Goal: Transaction & Acquisition: Purchase product/service

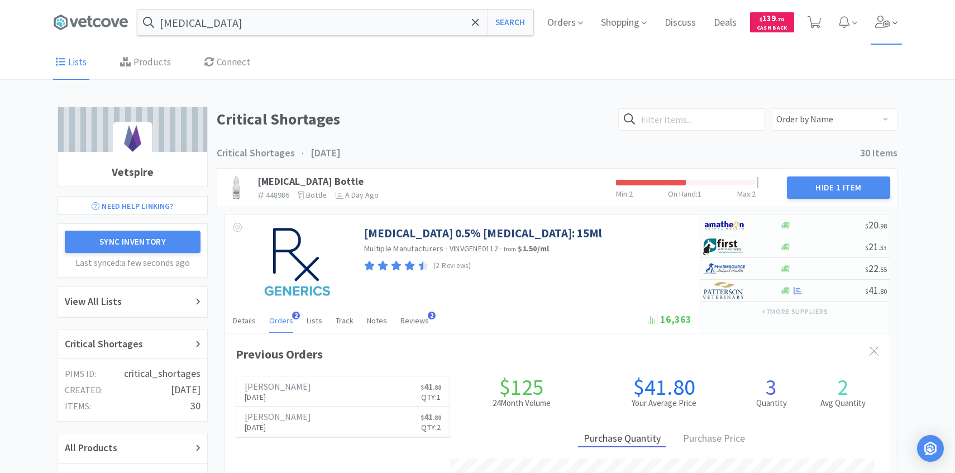
click at [897, 14] on span at bounding box center [887, 22] width 32 height 45
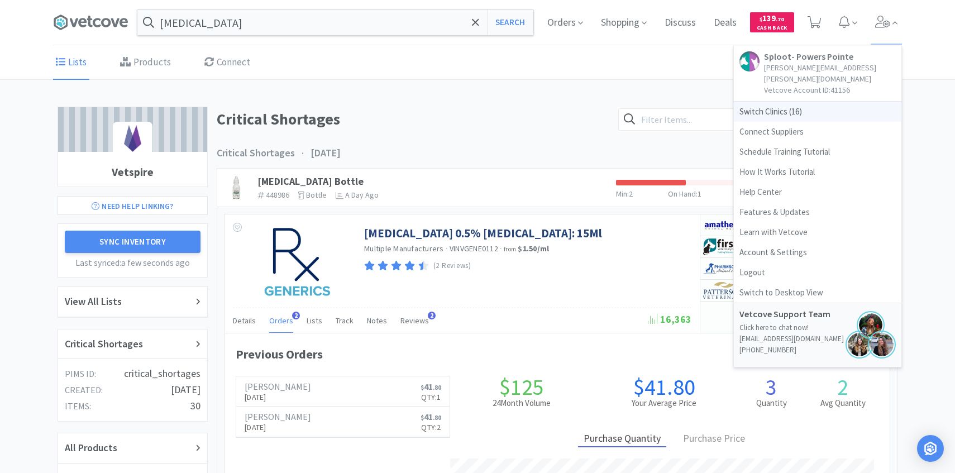
click at [837, 104] on span "Switch Clinics ( 16 )" at bounding box center [818, 112] width 168 height 20
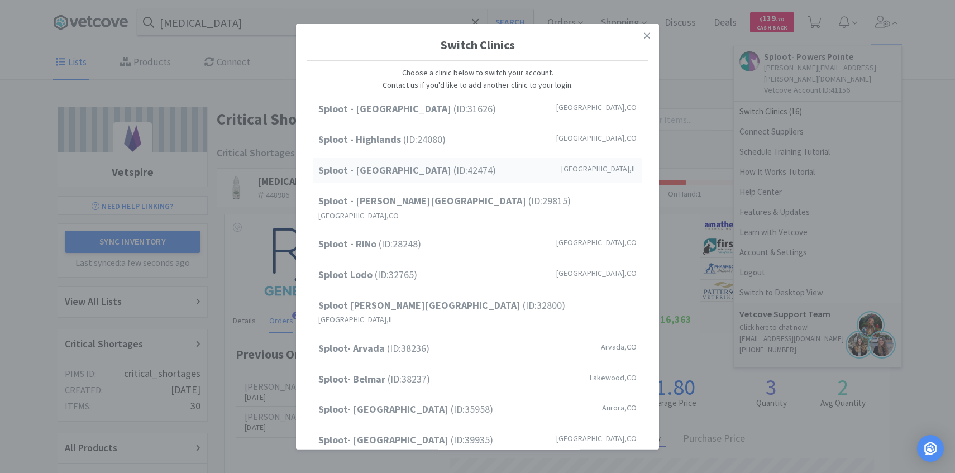
scroll to position [142, 0]
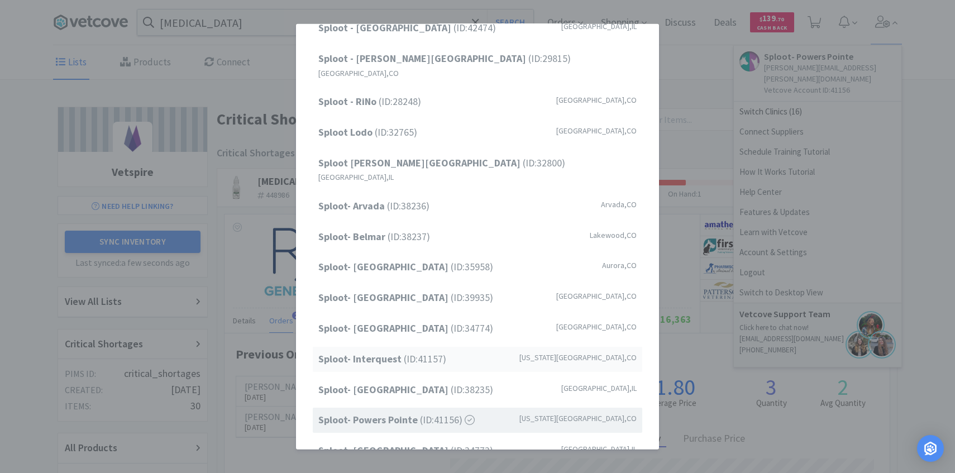
click at [422, 351] on span "Sploot- Interquest (ID: 41157 )" at bounding box center [382, 359] width 128 height 16
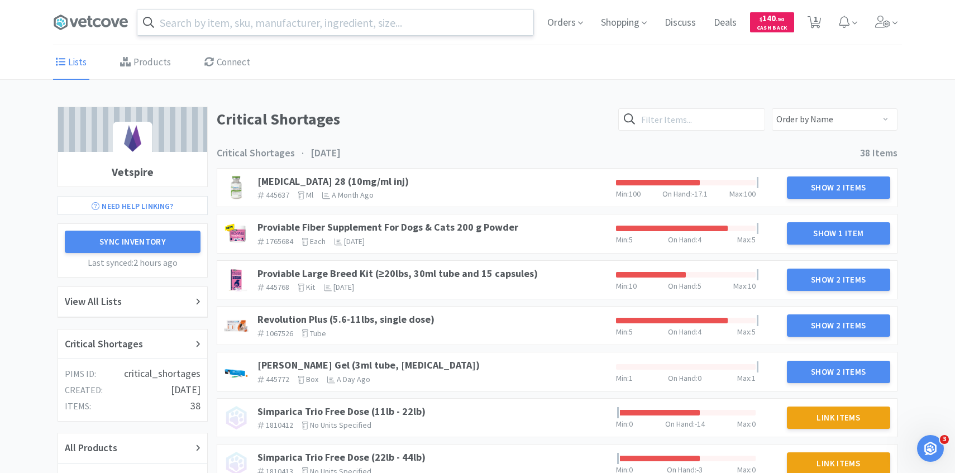
click at [323, 31] on input "text" at bounding box center [335, 22] width 396 height 26
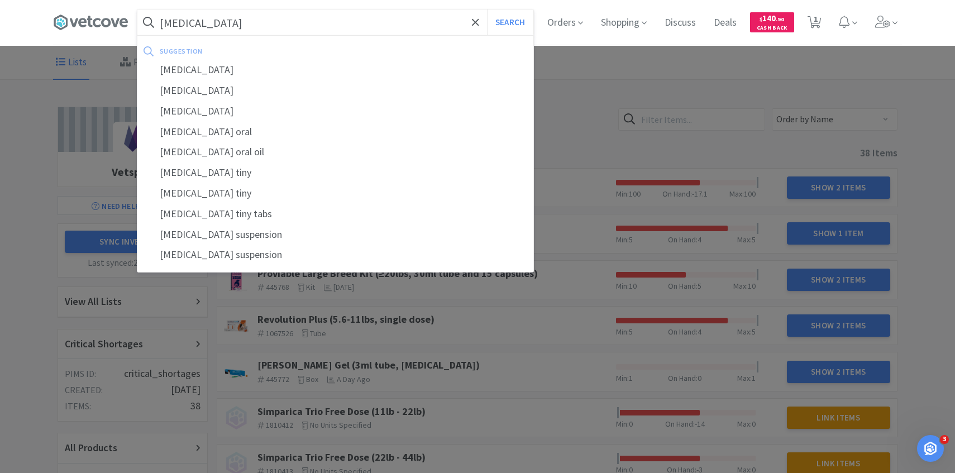
type input "[MEDICAL_DATA]"
click at [487, 9] on button "Search" at bounding box center [510, 22] width 46 height 26
select select "1"
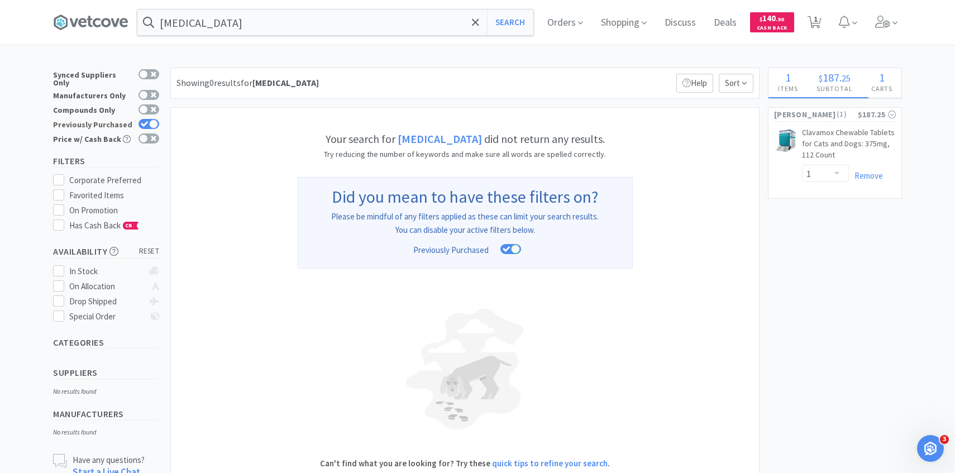
click at [152, 120] on div at bounding box center [153, 124] width 9 height 9
checkbox input "false"
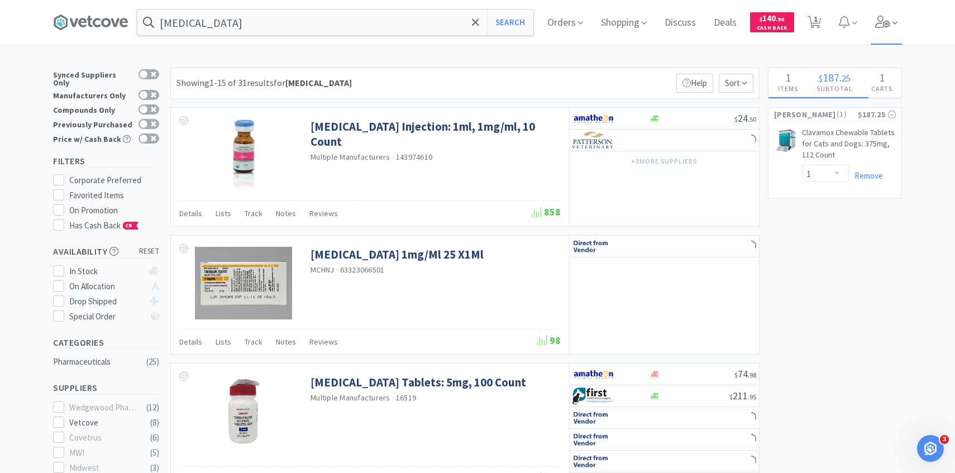
click at [888, 41] on span at bounding box center [887, 22] width 32 height 45
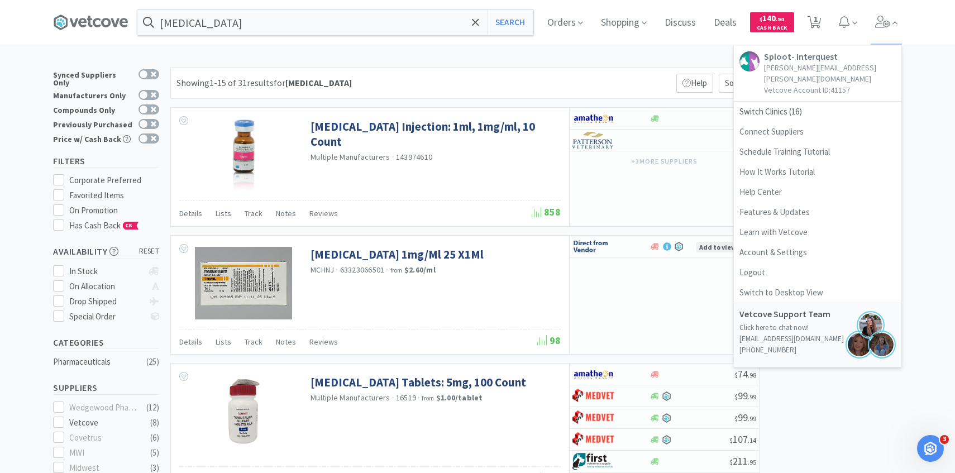
click at [423, 88] on div "Showing 1-15 of 31 results for terbutaline Filters Help Sort" at bounding box center [464, 83] width 589 height 31
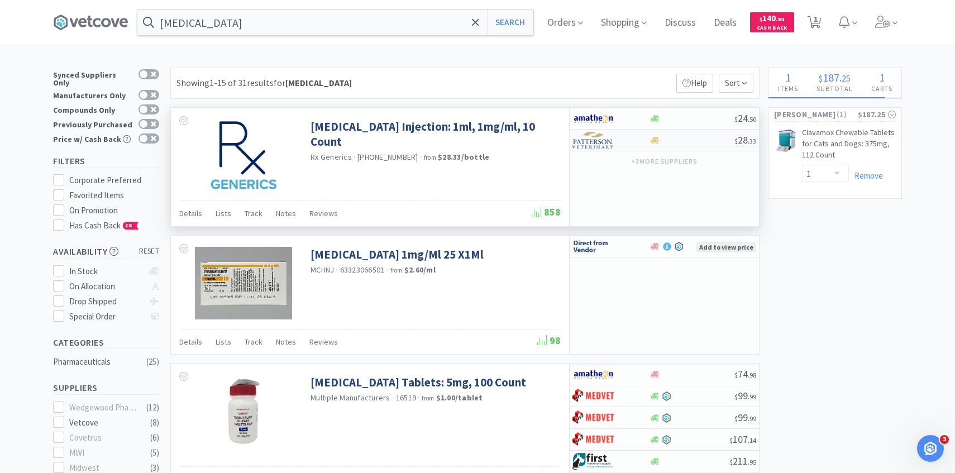
click at [622, 142] on div at bounding box center [602, 140] width 61 height 19
select select "1"
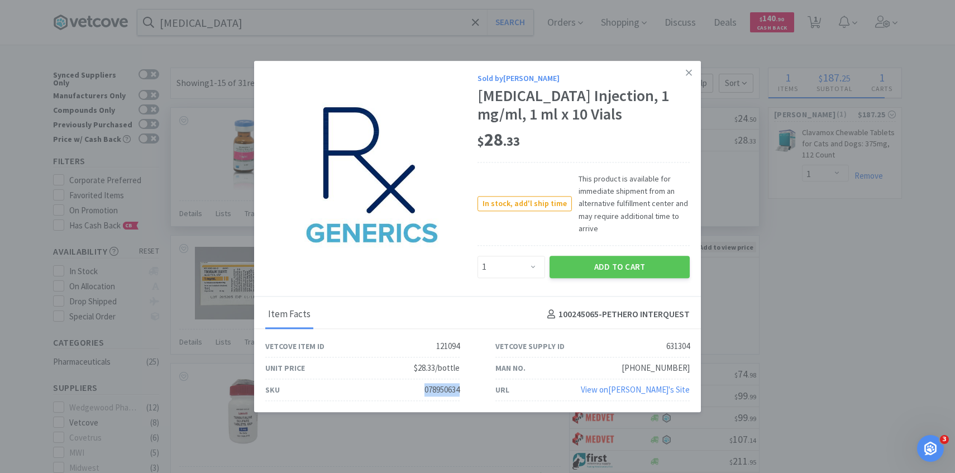
drag, startPoint x: 464, startPoint y: 390, endPoint x: 386, endPoint y: 389, distance: 77.6
click at [386, 389] on div "SKU 078950634" at bounding box center [362, 390] width 230 height 22
copy div "078950634"
click at [636, 266] on button "Add to Cart" at bounding box center [620, 267] width 140 height 22
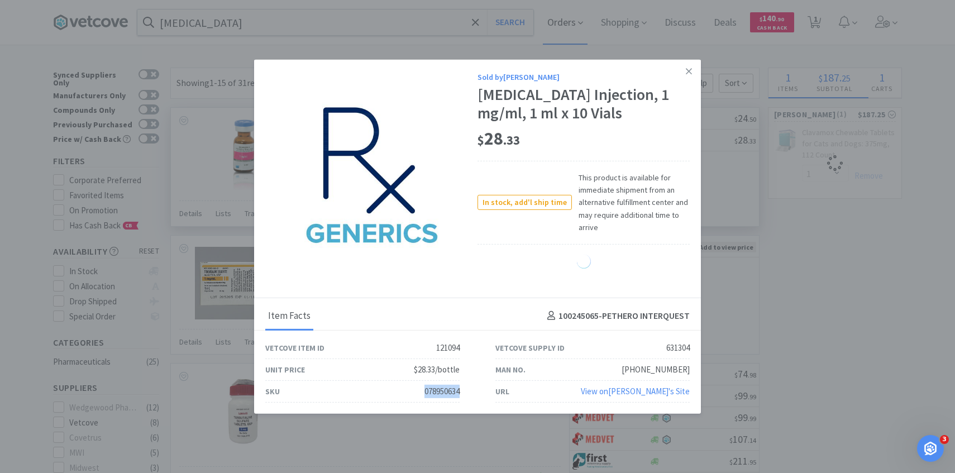
select select "1"
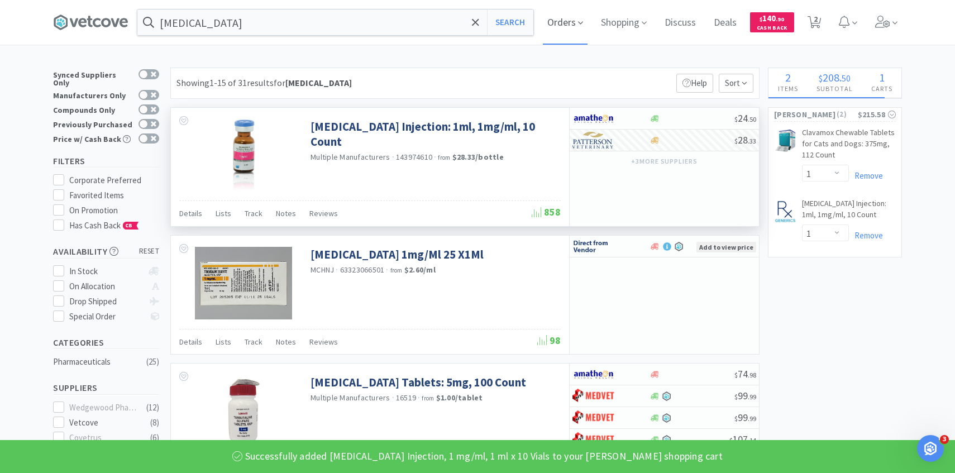
click at [580, 25] on icon at bounding box center [580, 23] width 5 height 10
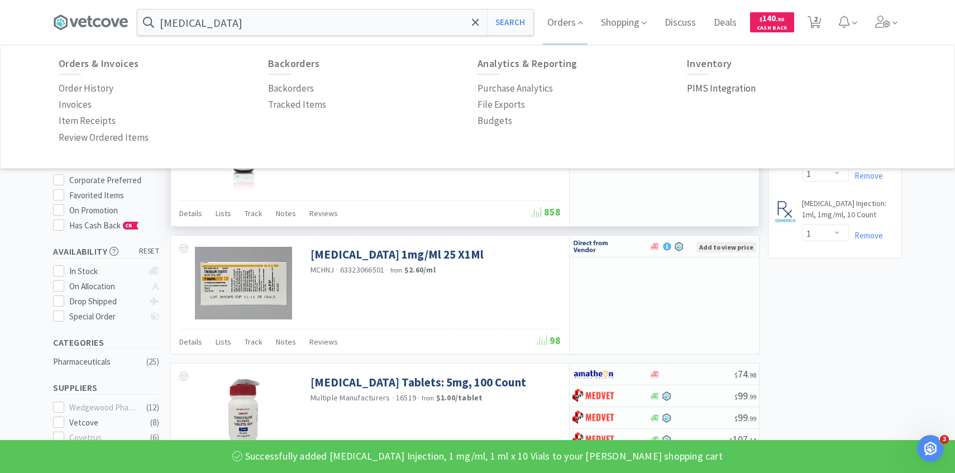
click at [717, 92] on p "PIMS Integration" at bounding box center [721, 88] width 69 height 15
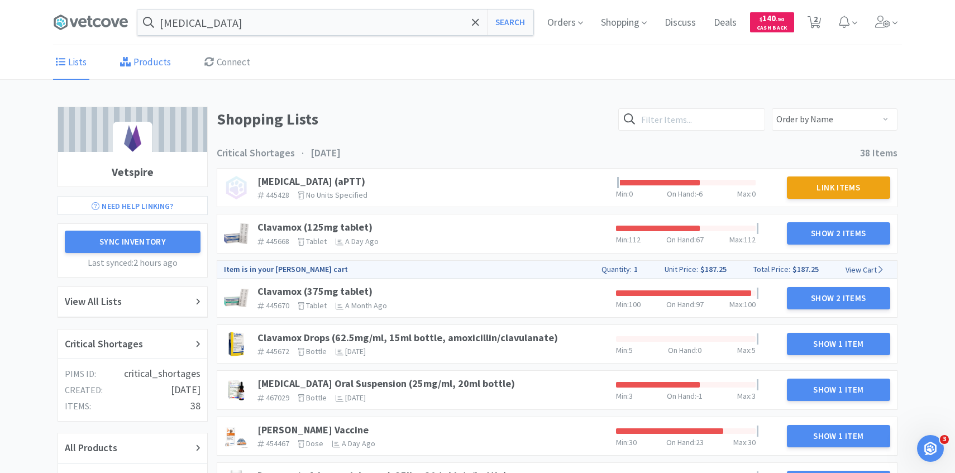
click at [163, 64] on link "Products" at bounding box center [145, 63] width 56 height 34
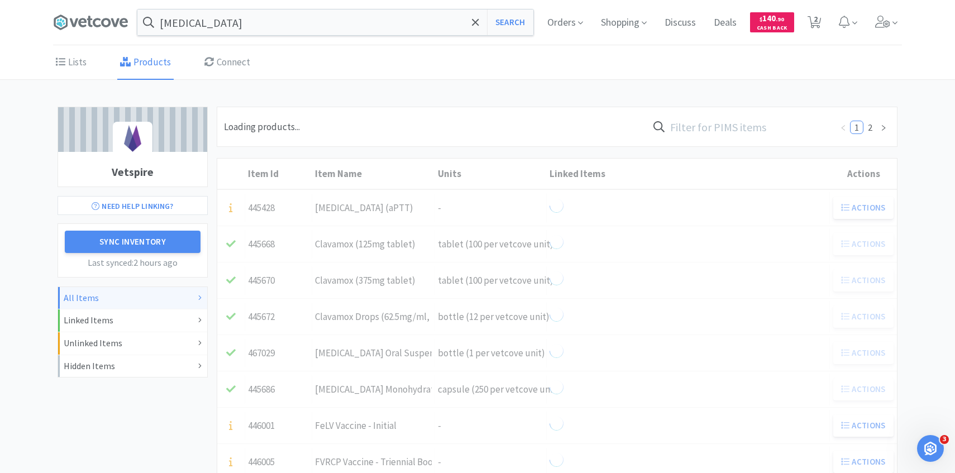
click at [729, 136] on input "text" at bounding box center [740, 127] width 184 height 26
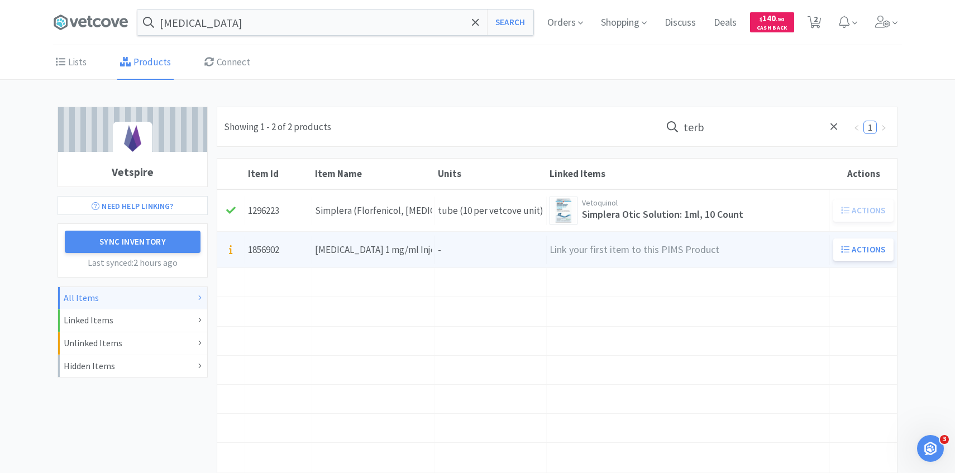
type input "terb"
click at [381, 249] on div "Terbutaline 1 mg/ml Injectable (1 ml vial)" at bounding box center [373, 249] width 117 height 15
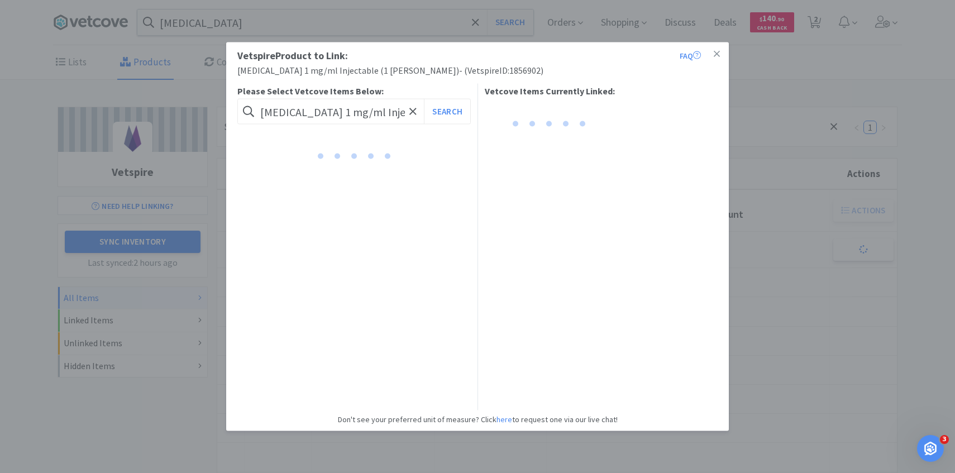
scroll to position [0, 46]
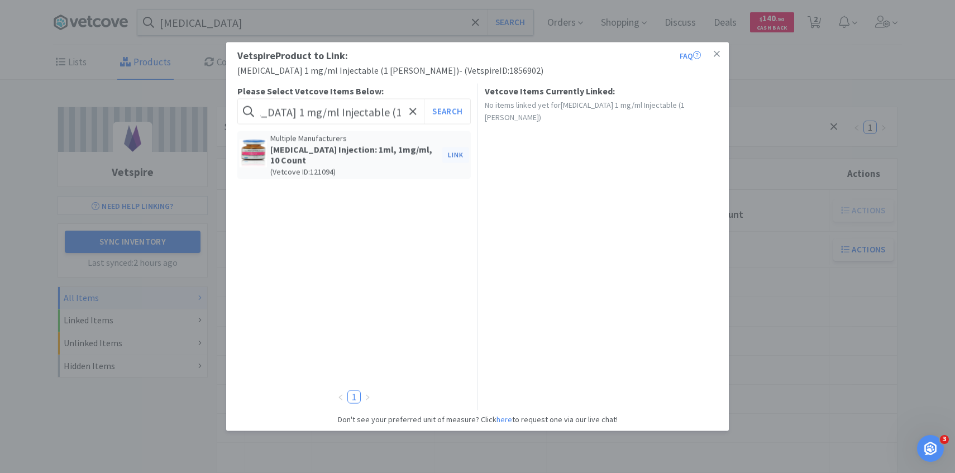
click at [460, 150] on button "Link" at bounding box center [455, 155] width 27 height 16
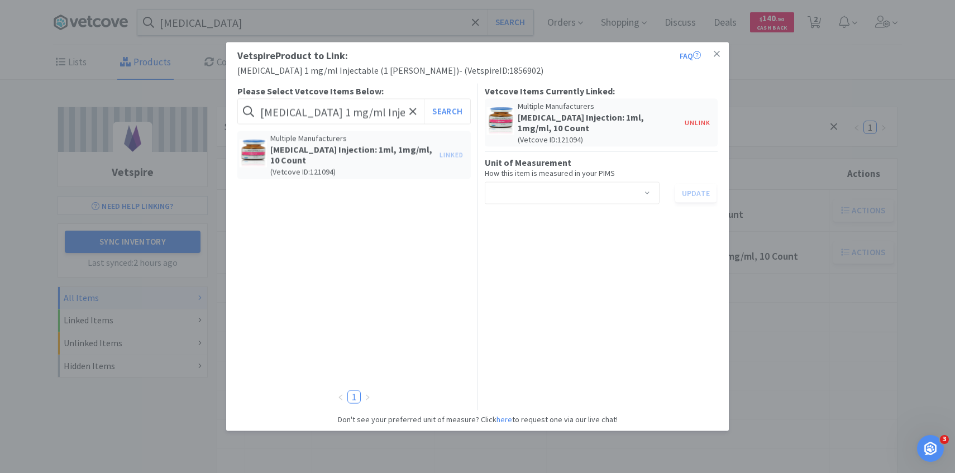
click at [550, 194] on div "Select unit of measurement" at bounding box center [568, 193] width 154 height 21
click at [537, 249] on li "ml" at bounding box center [571, 253] width 175 height 18
click at [540, 193] on div "Select unit of measurement ml" at bounding box center [568, 193] width 154 height 21
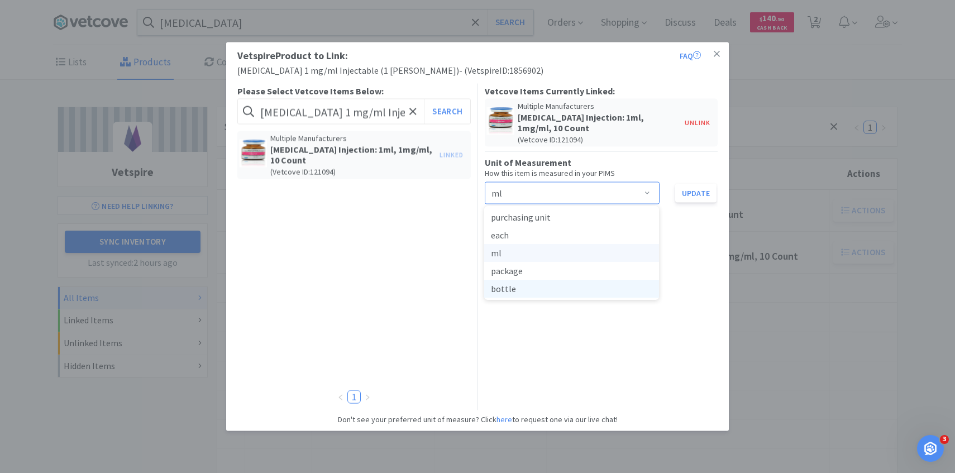
click at [538, 289] on li "bottle" at bounding box center [571, 289] width 175 height 18
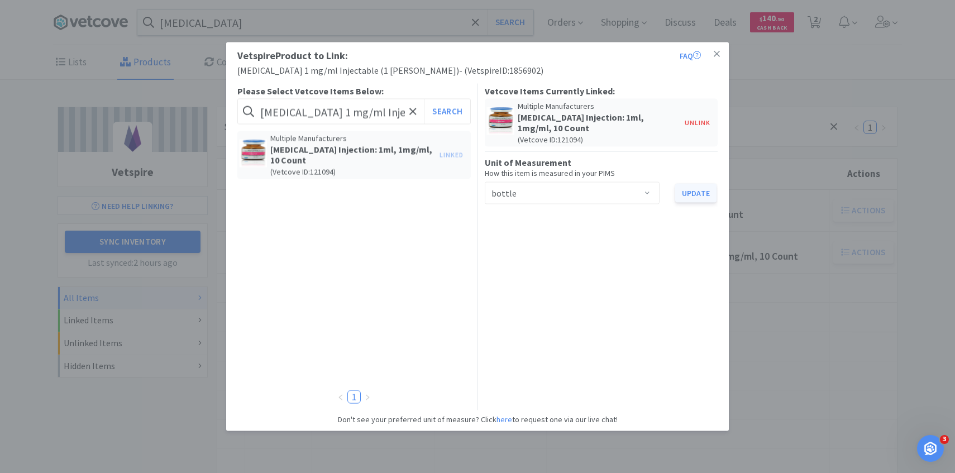
click at [686, 195] on button "Update" at bounding box center [695, 193] width 41 height 19
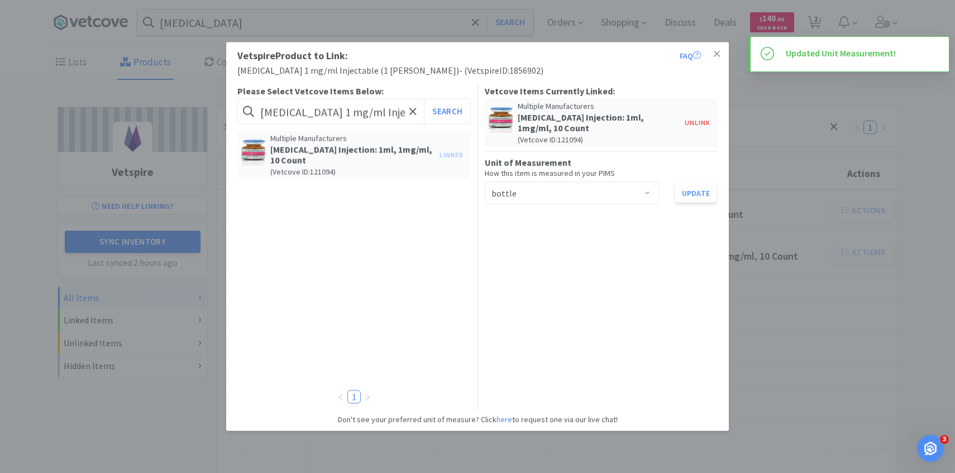
click at [785, 232] on div "Vetspire Product to Link: FAQ Terbutaline 1 mg/ml Injectable (1 ml vial) - ( Ve…" at bounding box center [477, 236] width 955 height 473
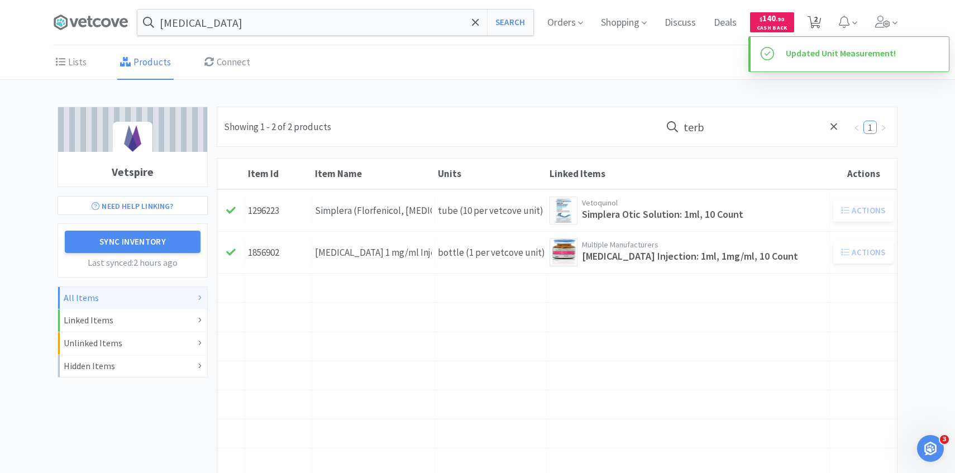
drag, startPoint x: 814, startPoint y: 15, endPoint x: 803, endPoint y: 24, distance: 13.9
click at [814, 15] on span "2" at bounding box center [816, 19] width 4 height 45
select select "1"
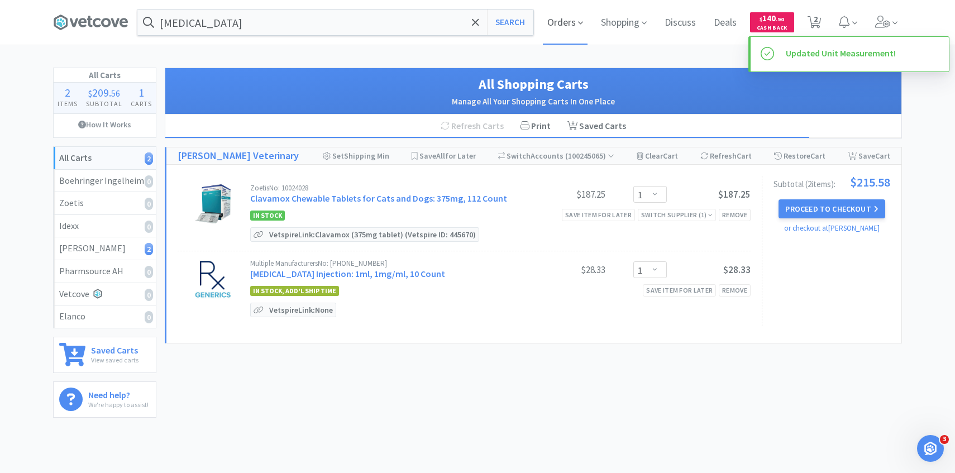
click at [562, 34] on span "Orders" at bounding box center [565, 22] width 45 height 45
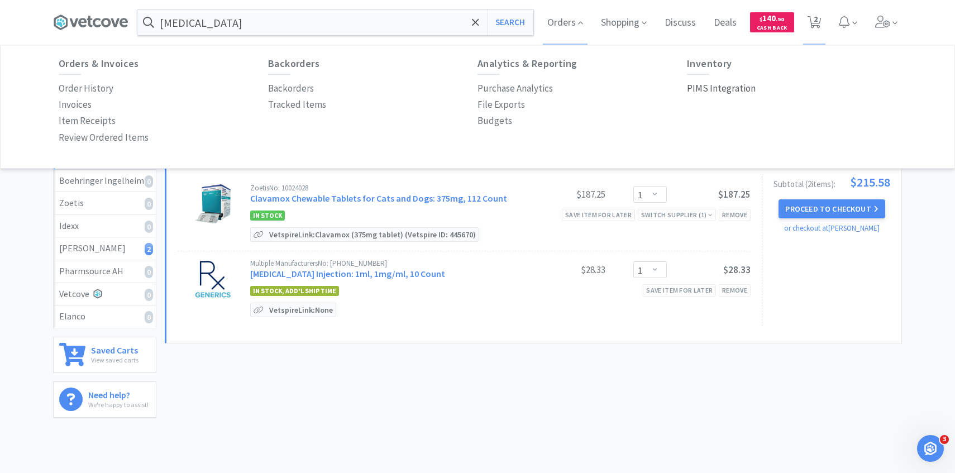
click at [706, 89] on p "PIMS Integration" at bounding box center [721, 88] width 69 height 15
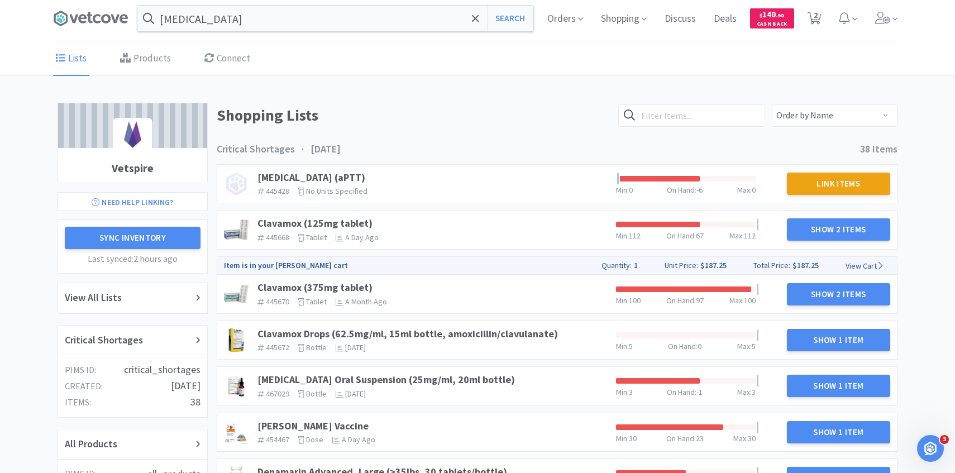
scroll to position [6, 0]
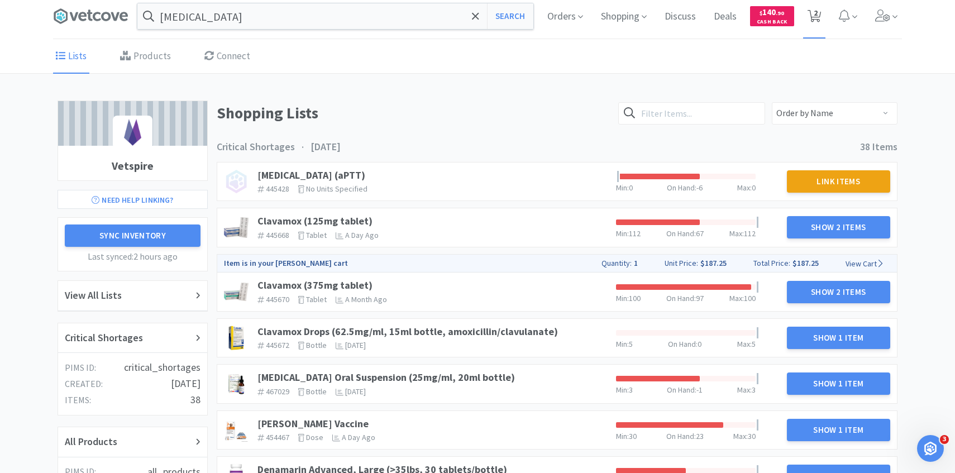
click at [810, 20] on icon at bounding box center [815, 16] width 14 height 12
select select "1"
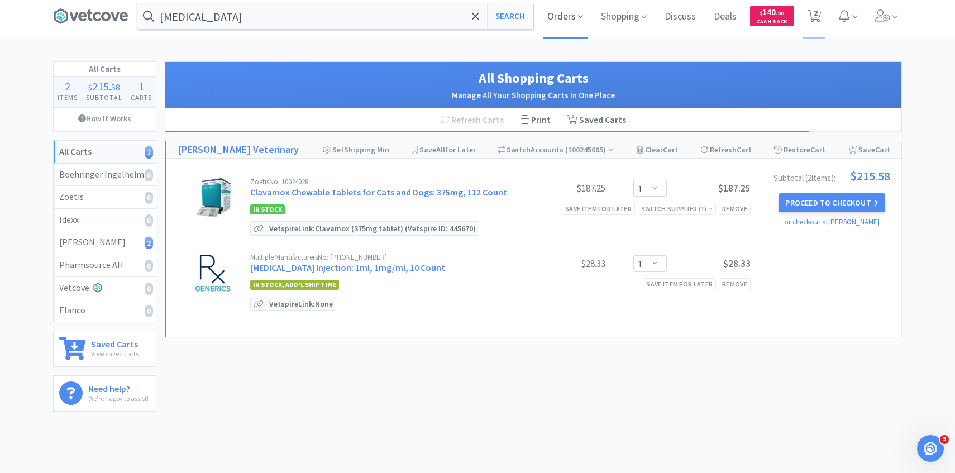
click at [553, 15] on span "Orders" at bounding box center [565, 16] width 45 height 45
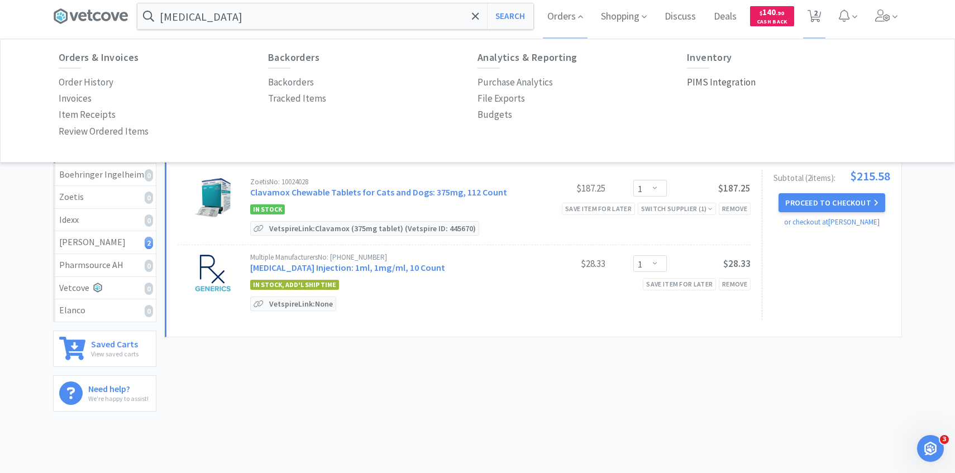
click at [720, 88] on p "PIMS Integration" at bounding box center [721, 82] width 69 height 15
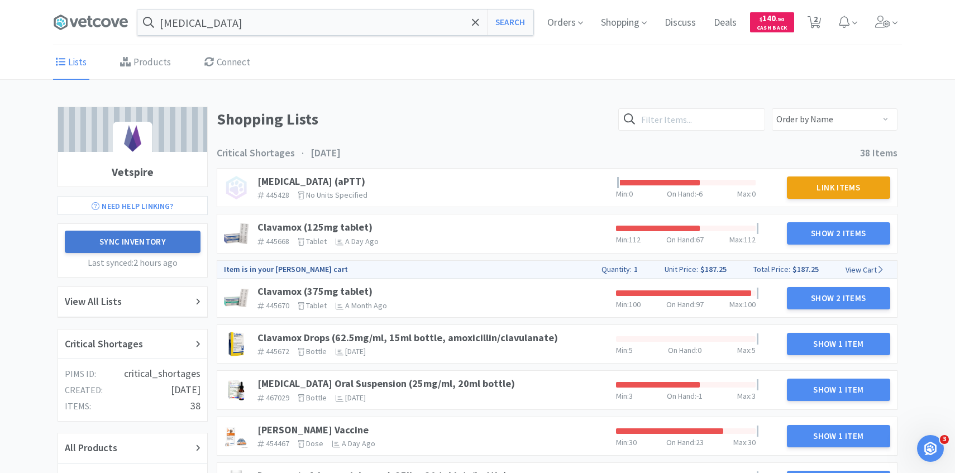
click at [159, 237] on button "Sync Inventory" at bounding box center [133, 242] width 136 height 22
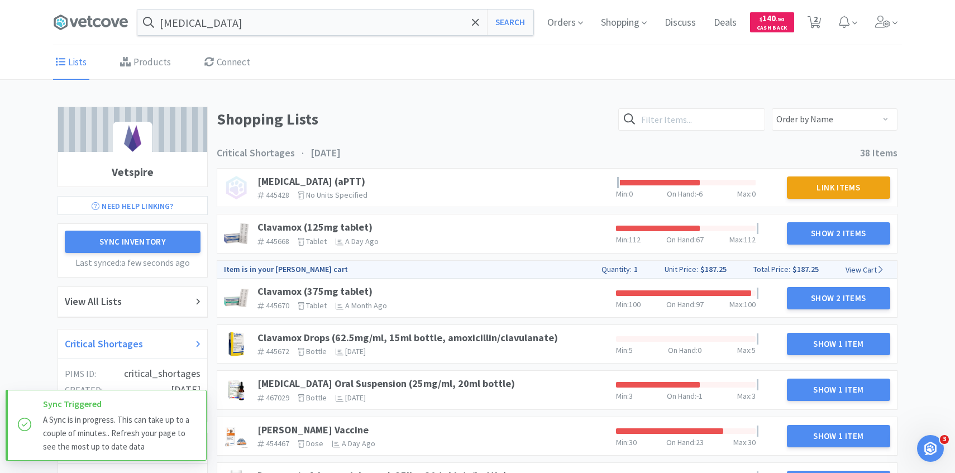
click at [108, 343] on h2 "Critical Shortages" at bounding box center [104, 344] width 78 height 16
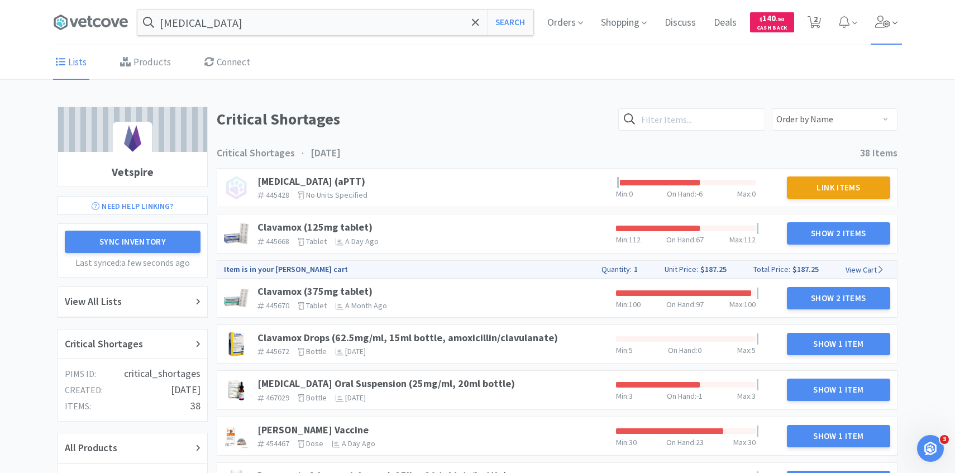
click at [890, 21] on span at bounding box center [887, 22] width 32 height 45
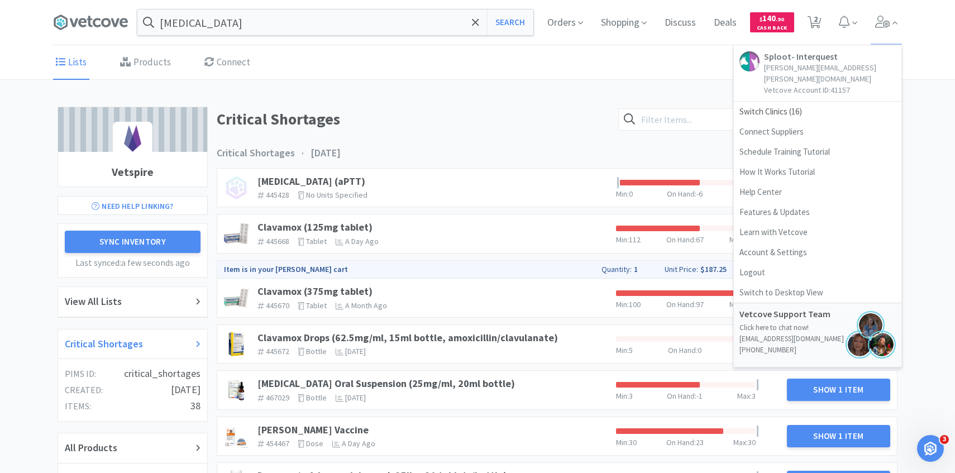
click at [131, 332] on div "Critical Shortages" at bounding box center [132, 344] width 149 height 30
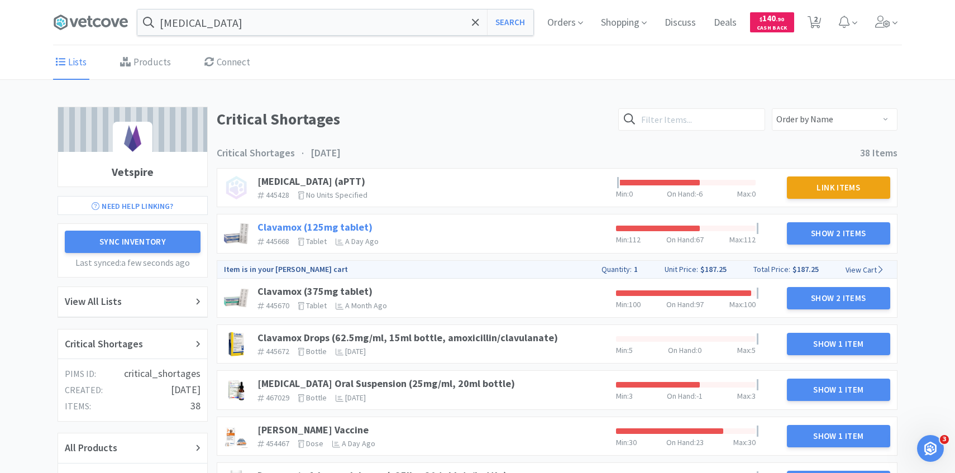
click at [354, 225] on link "Clavamox (125mg tablet)" at bounding box center [314, 227] width 115 height 13
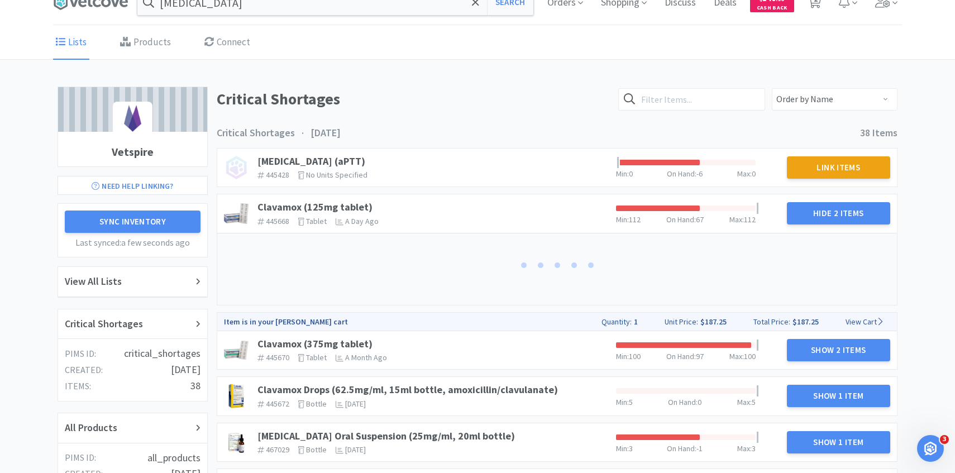
scroll to position [37, 0]
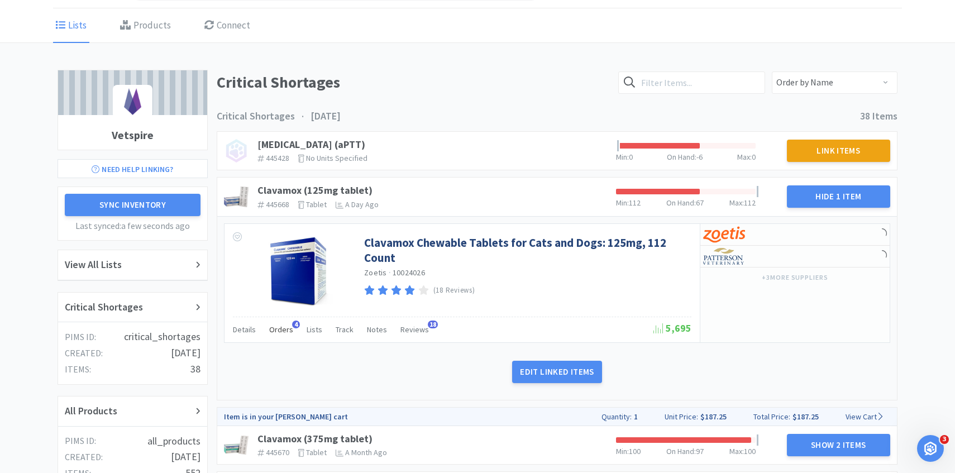
click at [281, 325] on span "Orders" at bounding box center [281, 329] width 24 height 10
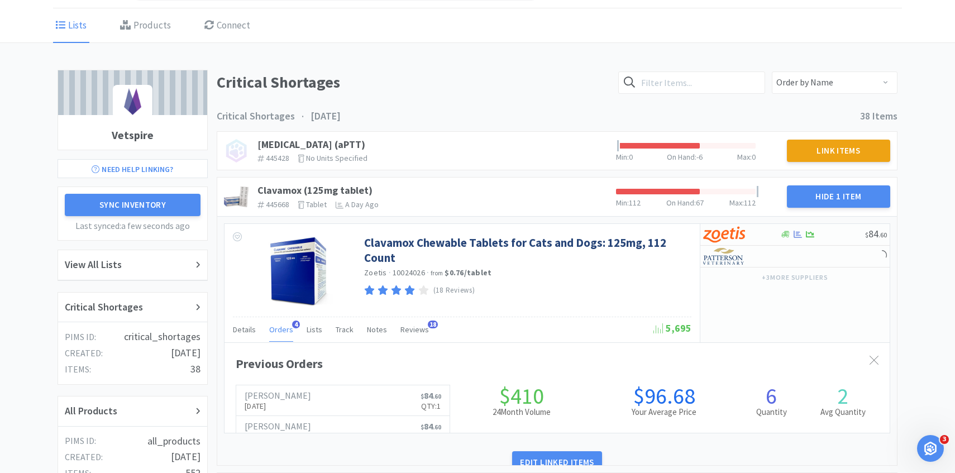
scroll to position [306, 665]
click at [281, 325] on span "Orders" at bounding box center [281, 329] width 24 height 10
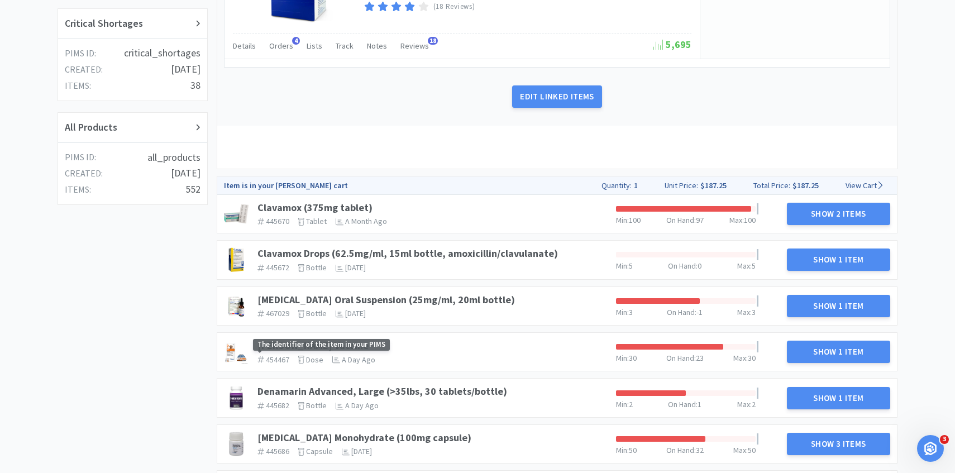
scroll to position [352, 0]
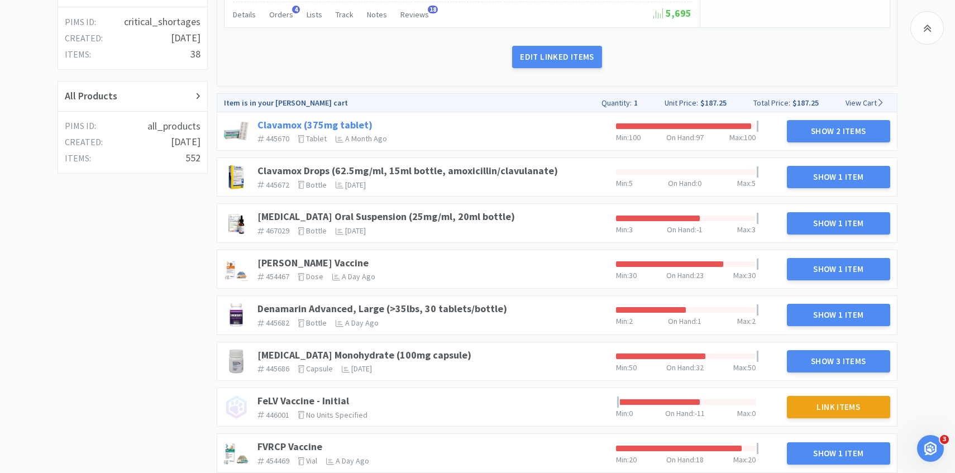
click at [351, 123] on link "Clavamox (375mg tablet)" at bounding box center [314, 124] width 115 height 13
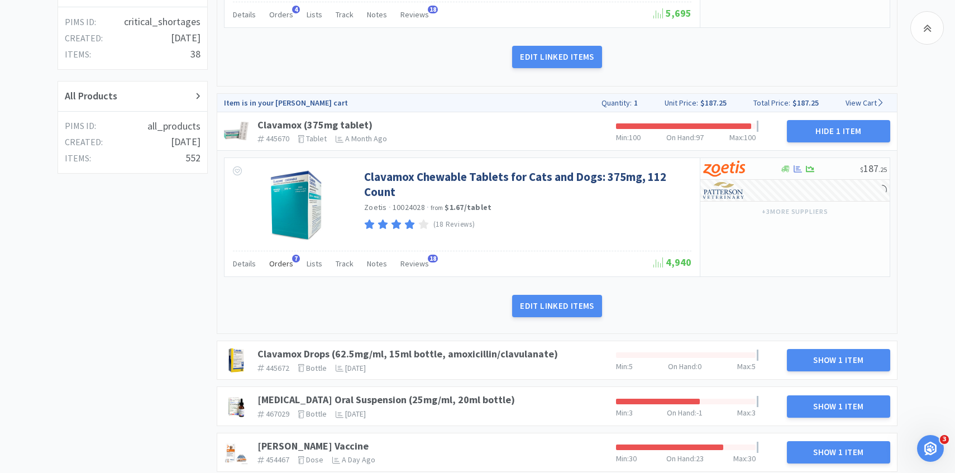
click at [282, 266] on span "Orders" at bounding box center [281, 264] width 24 height 10
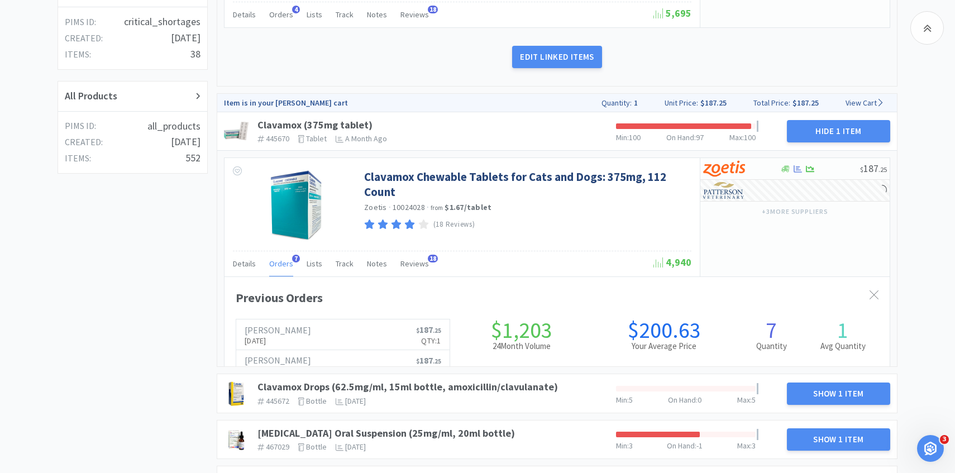
scroll to position [306, 665]
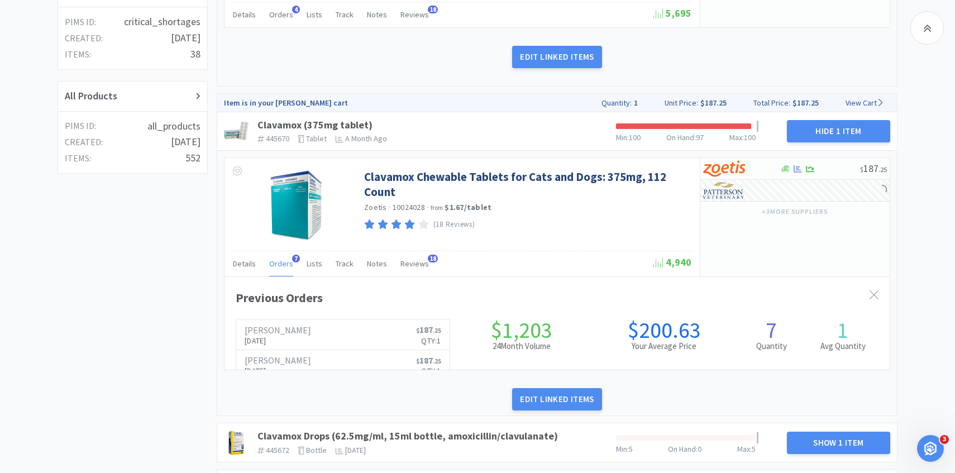
click at [282, 266] on span "Orders" at bounding box center [281, 264] width 24 height 10
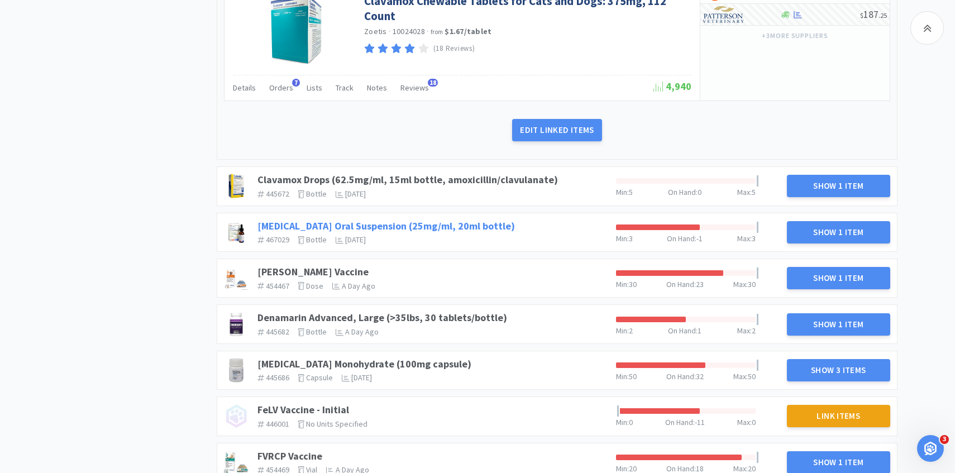
scroll to position [557, 0]
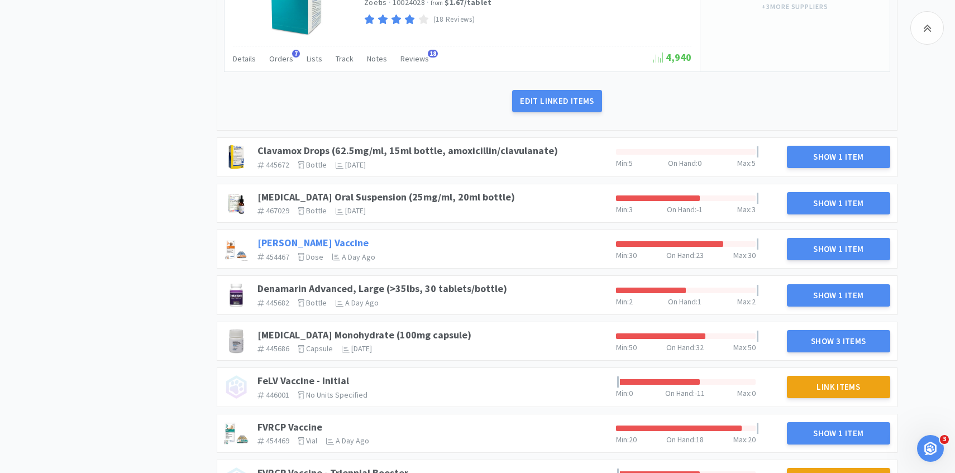
click at [299, 240] on link "DAPP Vaccine" at bounding box center [312, 242] width 111 height 13
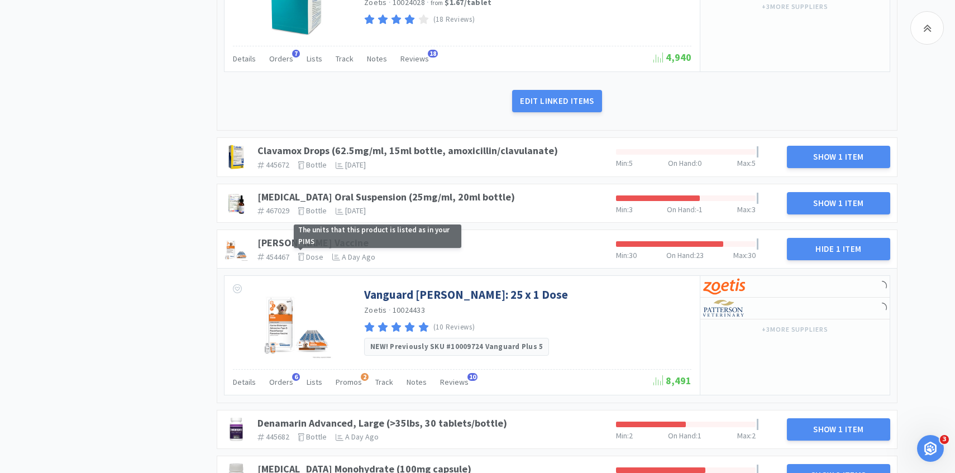
scroll to position [623, 0]
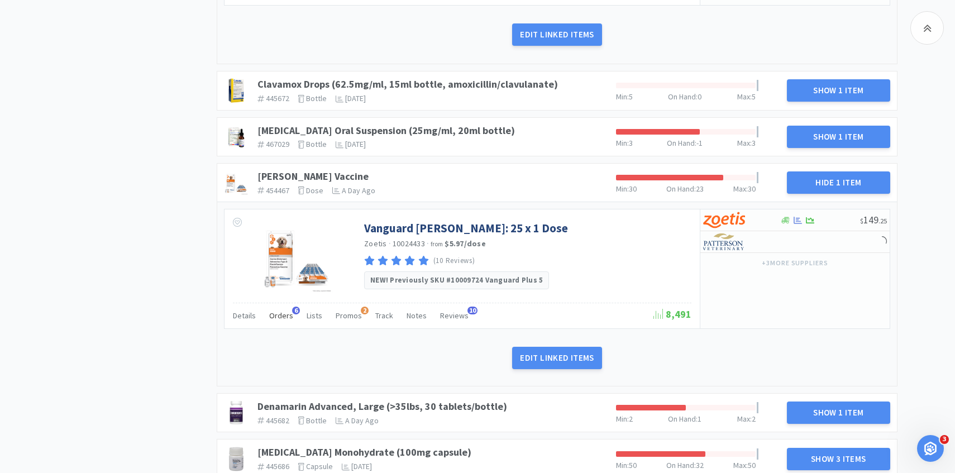
click at [288, 313] on span "Orders" at bounding box center [281, 316] width 24 height 10
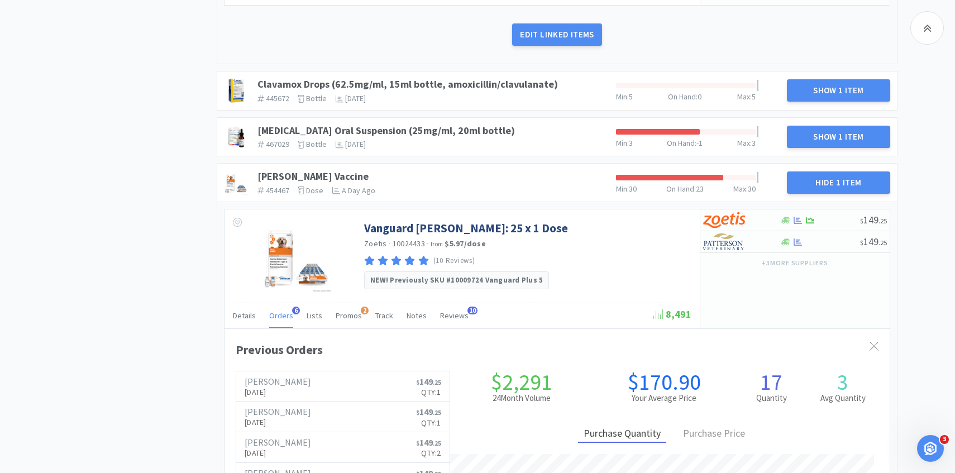
scroll to position [306, 665]
click at [286, 314] on span "Orders" at bounding box center [281, 316] width 24 height 10
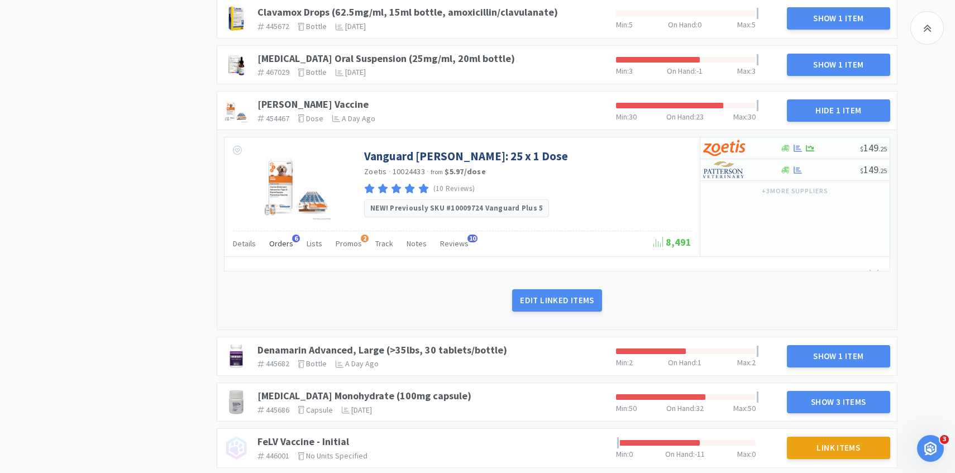
scroll to position [815, 0]
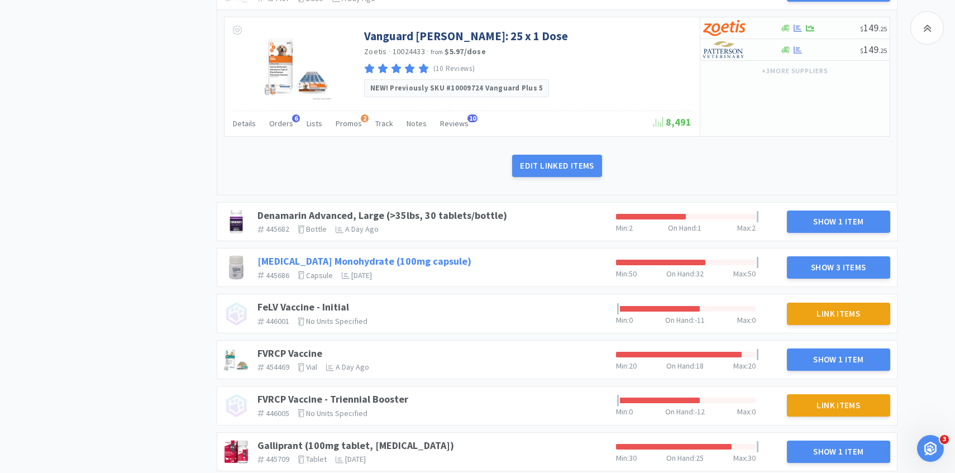
click at [389, 261] on link "Doxycycline Monohydrate (100mg capsule)" at bounding box center [364, 261] width 214 height 13
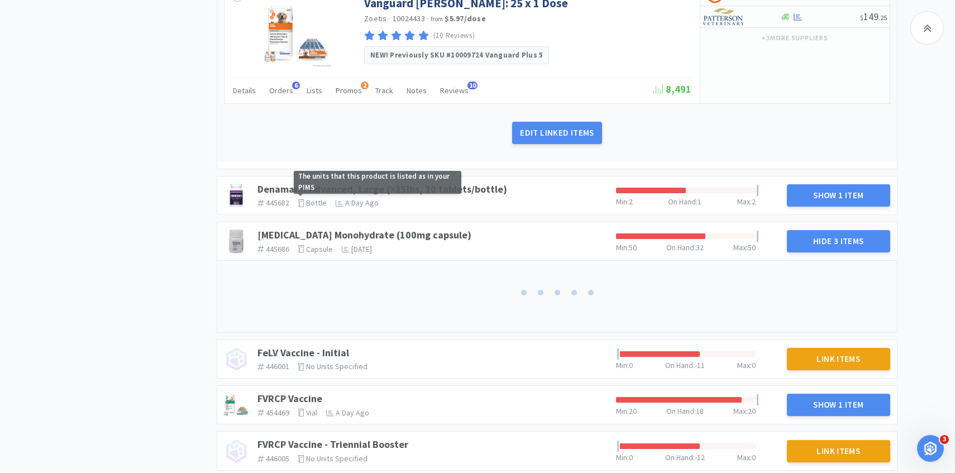
scroll to position [863, 0]
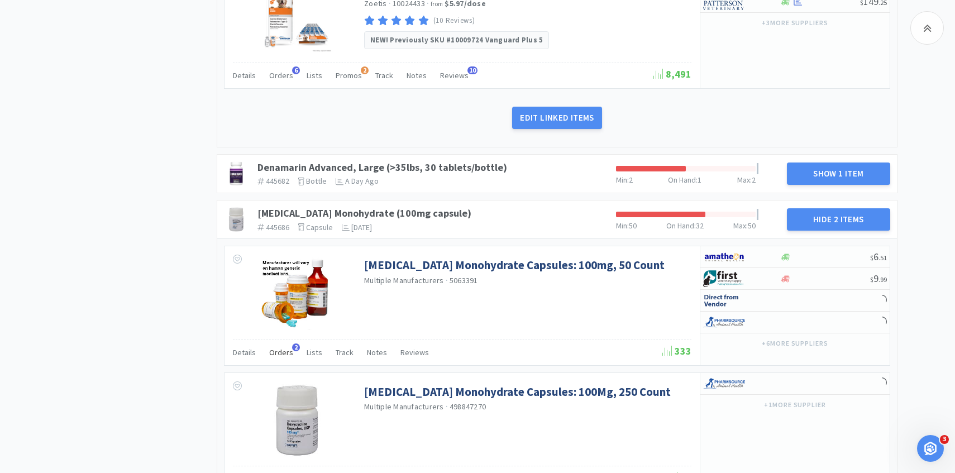
click at [289, 351] on span "Orders" at bounding box center [281, 352] width 24 height 10
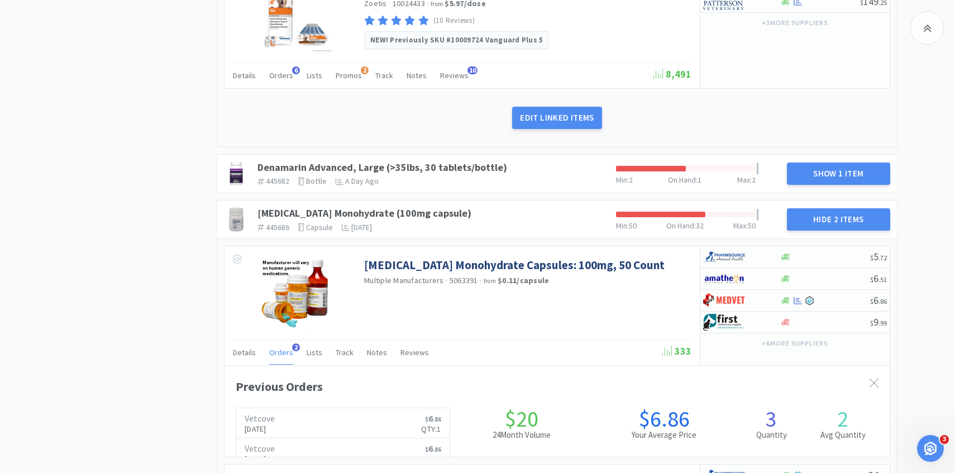
scroll to position [306, 665]
click at [289, 351] on span "Orders" at bounding box center [281, 352] width 24 height 10
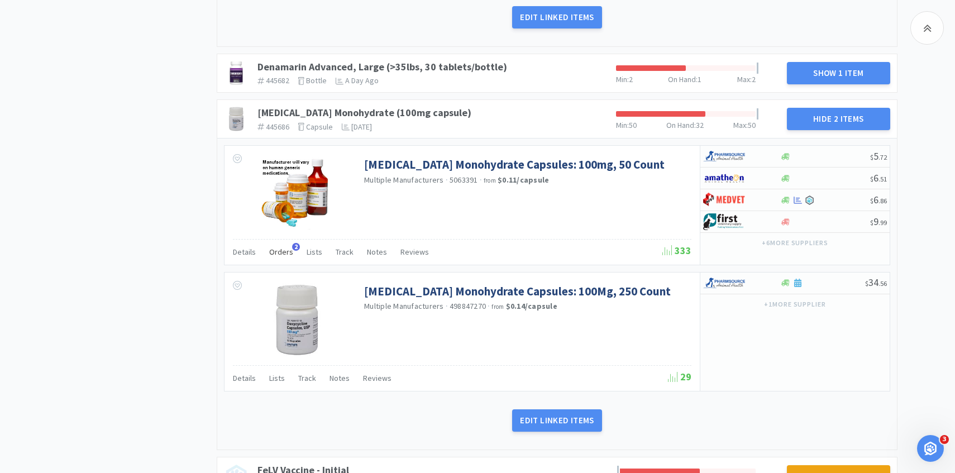
scroll to position [962, 0]
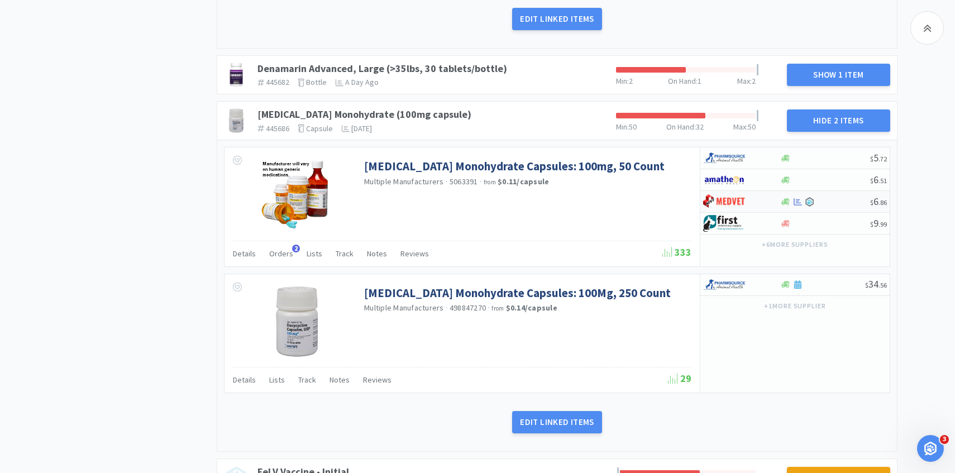
click at [737, 204] on img at bounding box center [724, 201] width 42 height 17
select select "1"
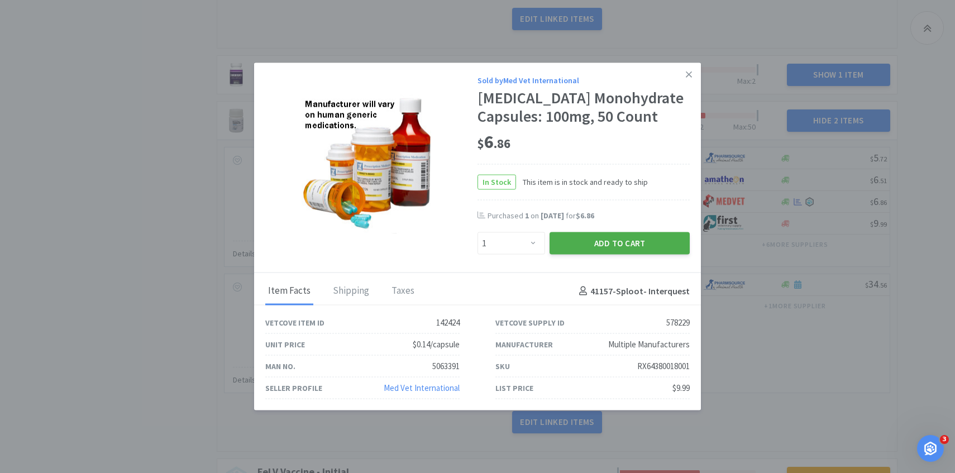
click at [600, 247] on button "Add to Cart" at bounding box center [620, 243] width 140 height 22
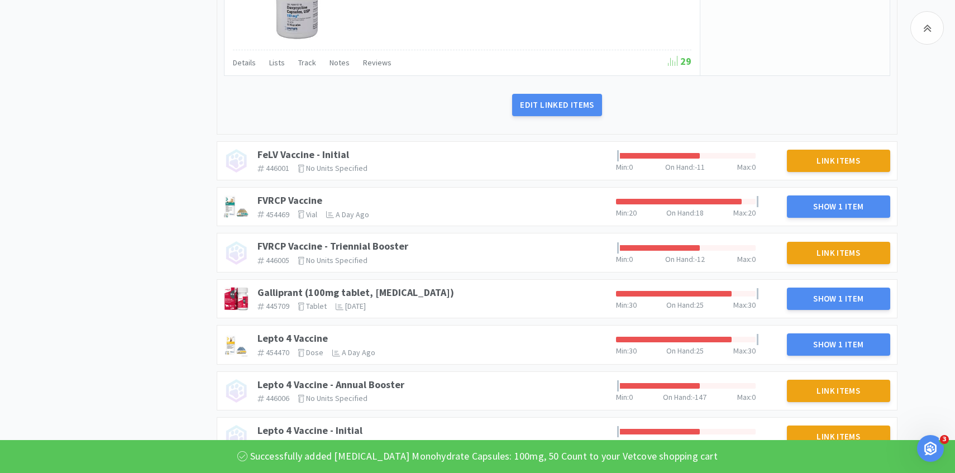
scroll to position [1302, 0]
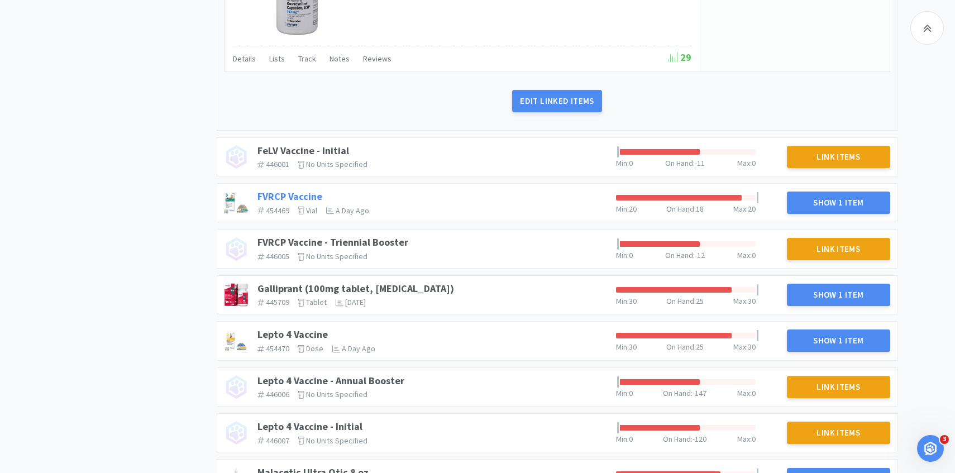
click at [316, 198] on link "FVRCP Vaccine" at bounding box center [289, 196] width 65 height 13
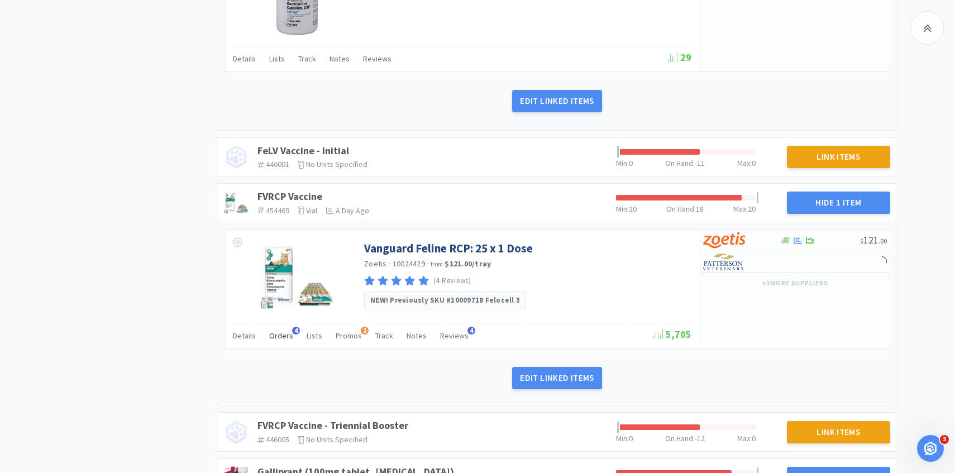
click at [279, 336] on span "Orders" at bounding box center [281, 336] width 24 height 10
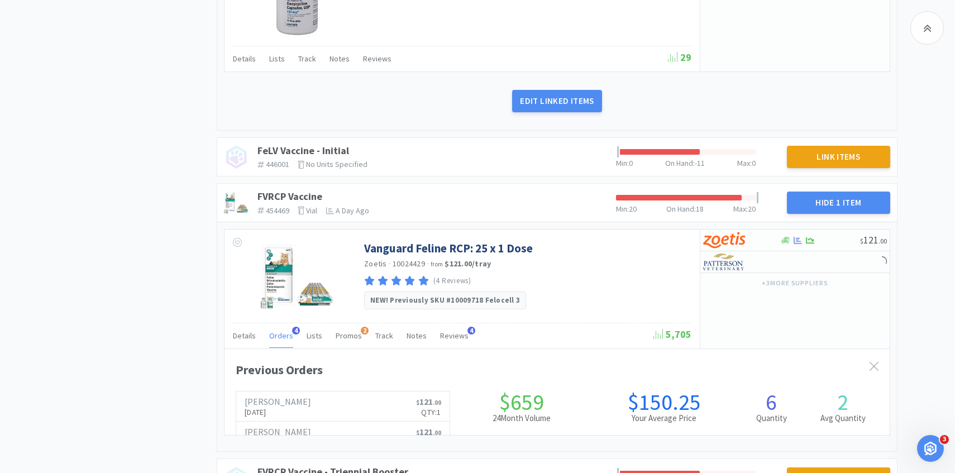
scroll to position [306, 665]
click at [279, 335] on span "Orders" at bounding box center [281, 336] width 24 height 10
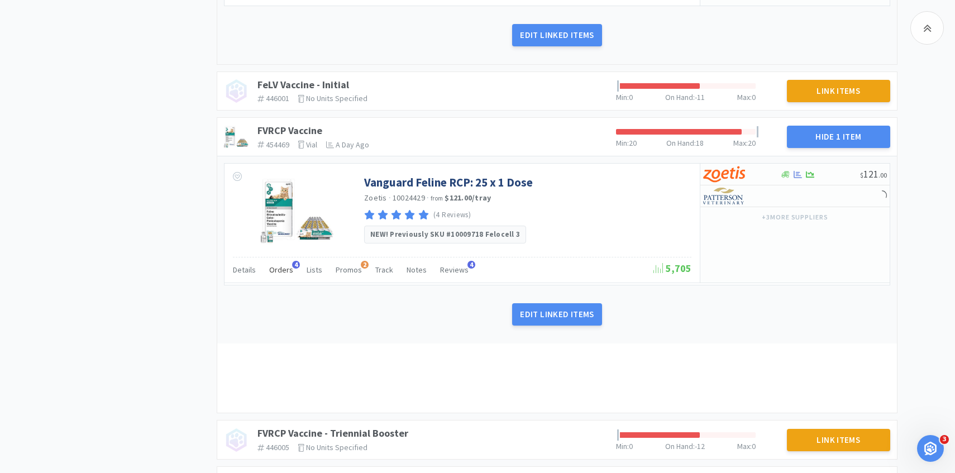
scroll to position [1513, 0]
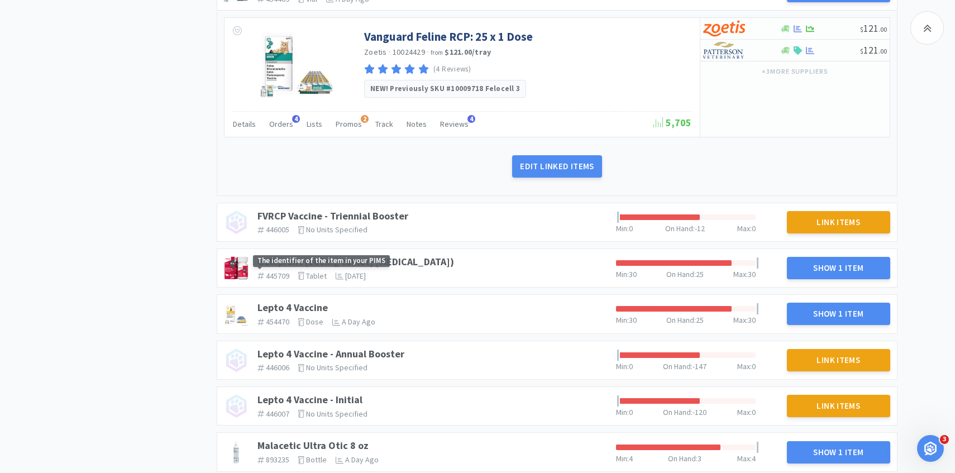
click at [403, 261] on span "The identifier of the item in your PIMS" at bounding box center [337, 261] width 168 height 12
click at [412, 262] on span "The identifier of the item in your PIMS" at bounding box center [337, 261] width 168 height 12
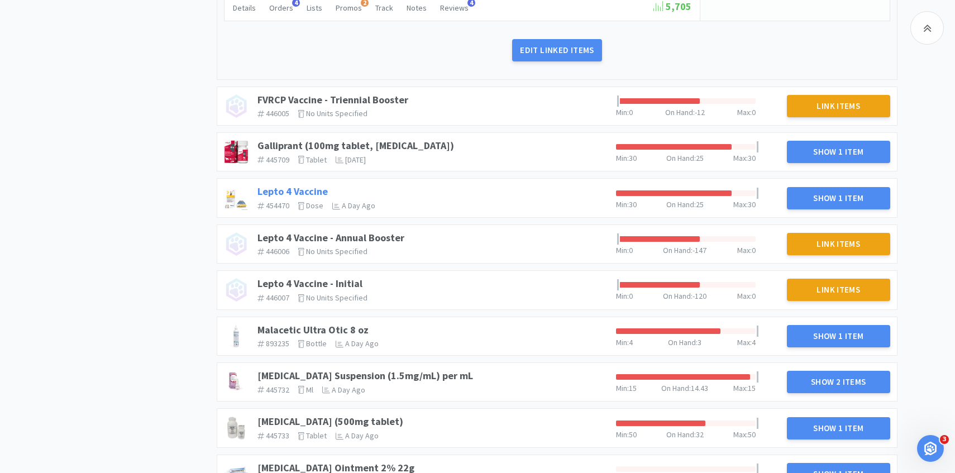
click at [301, 190] on link "Lepto 4 Vaccine" at bounding box center [292, 191] width 70 height 13
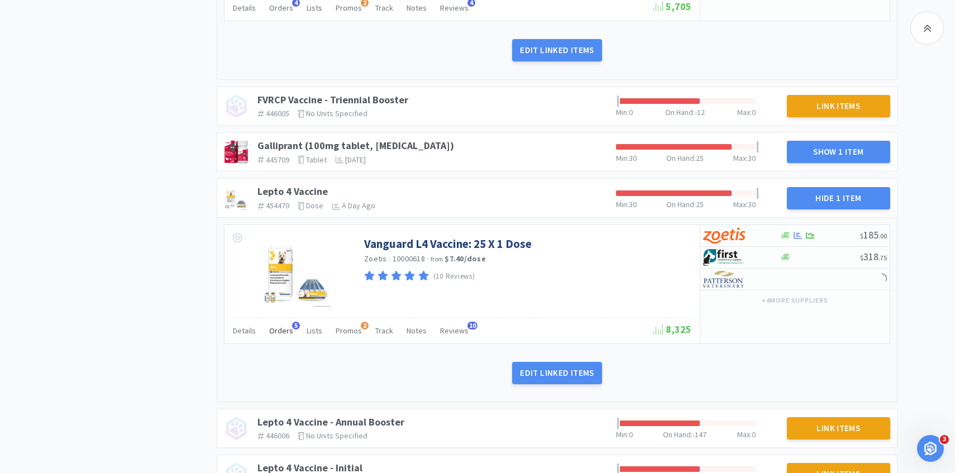
click at [281, 328] on span "Orders" at bounding box center [281, 331] width 24 height 10
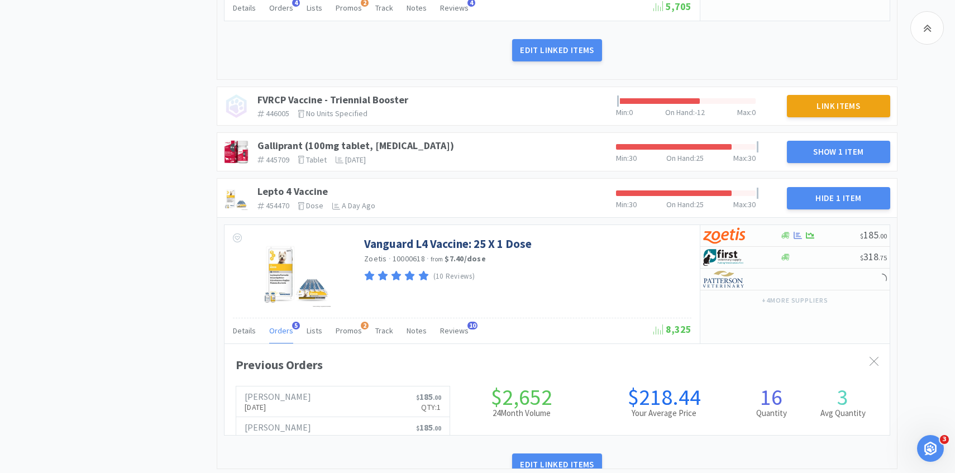
scroll to position [0, 0]
click at [281, 328] on span "Orders" at bounding box center [281, 331] width 24 height 10
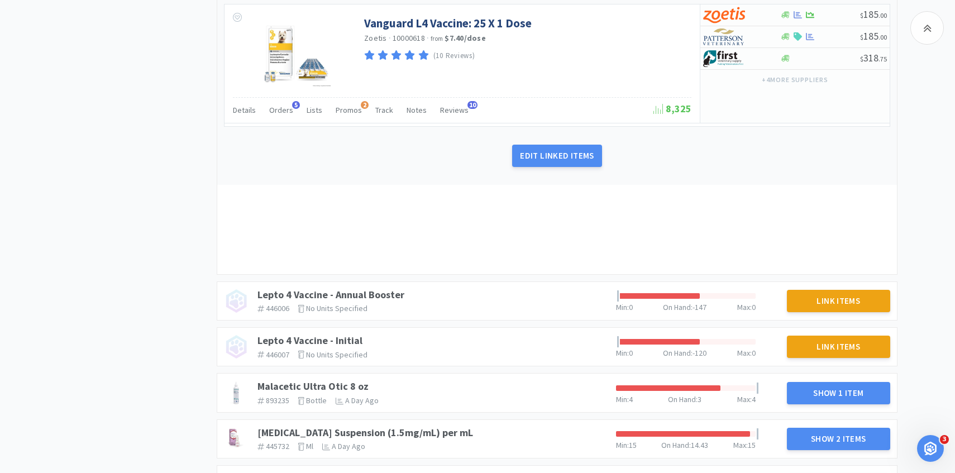
scroll to position [1875, 0]
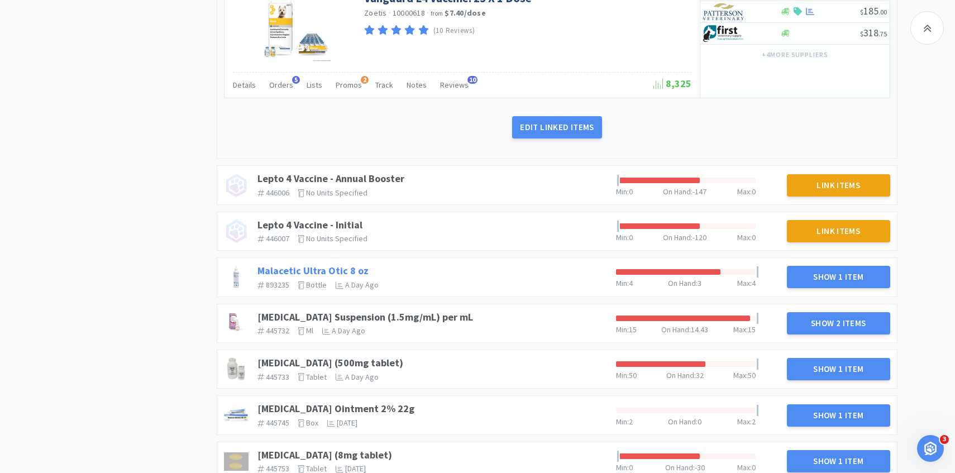
click at [344, 268] on link "Malacetic Ultra Otic 8 oz" at bounding box center [312, 270] width 111 height 13
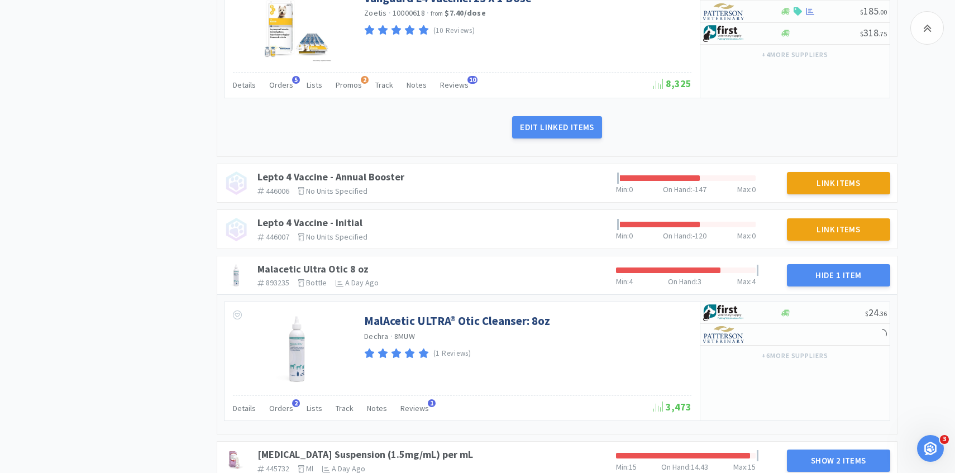
scroll to position [1954, 0]
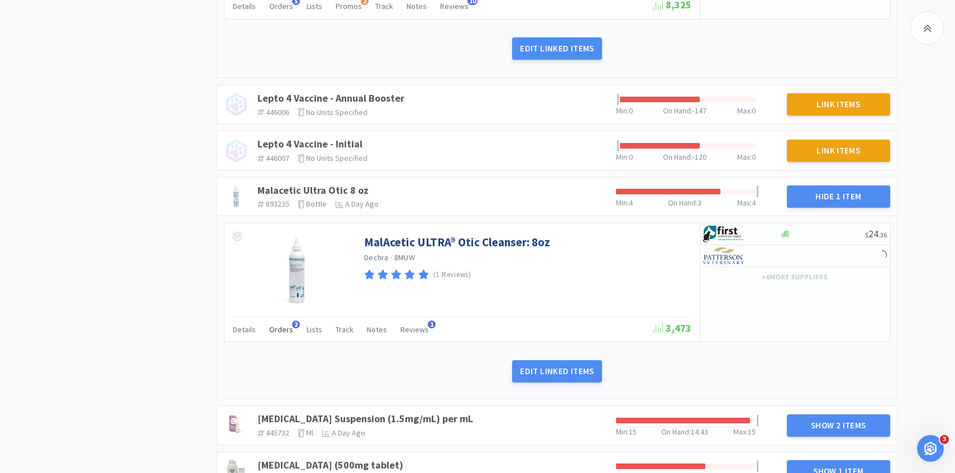
click at [285, 329] on span "Orders" at bounding box center [281, 329] width 24 height 10
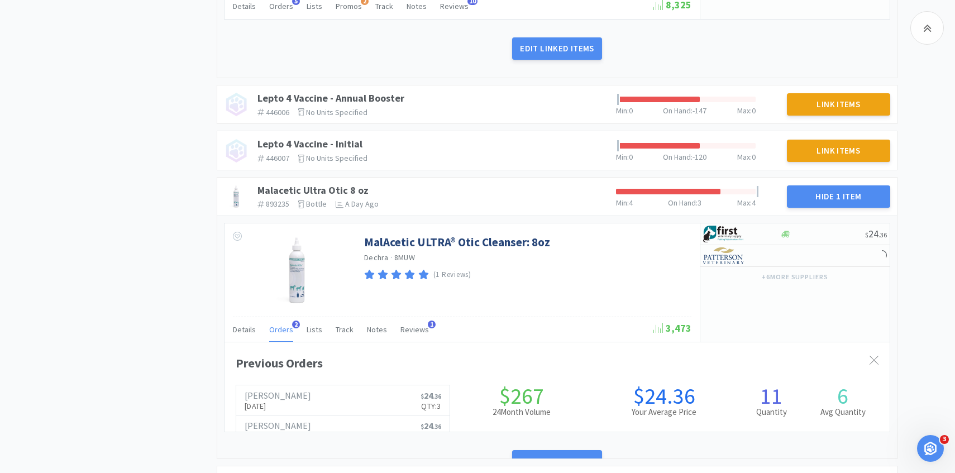
scroll to position [0, 0]
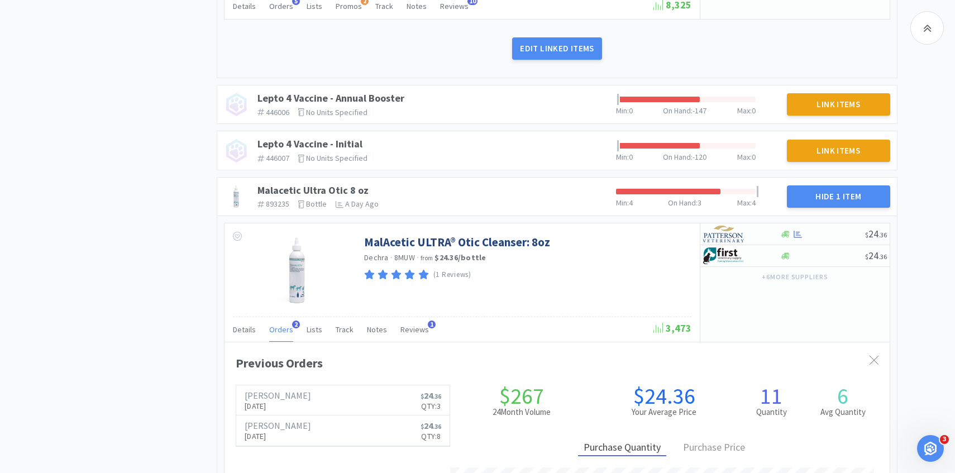
click at [285, 329] on span "Orders" at bounding box center [281, 329] width 24 height 10
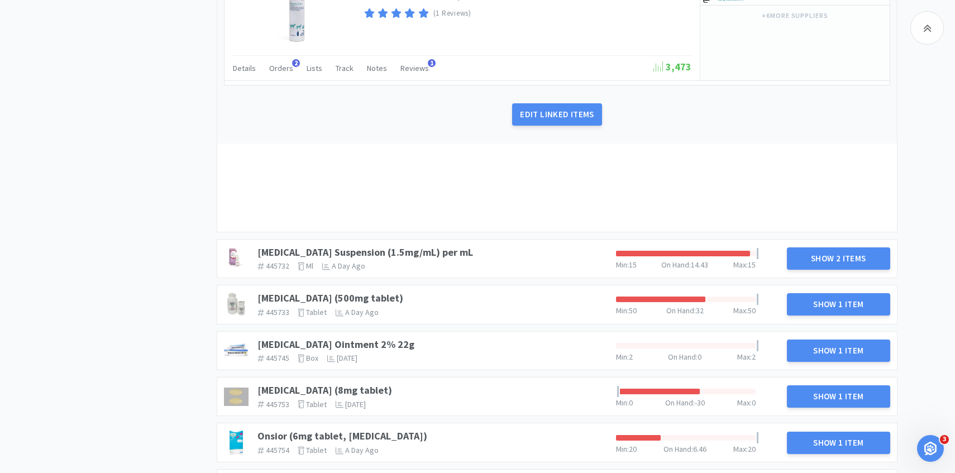
scroll to position [2236, 0]
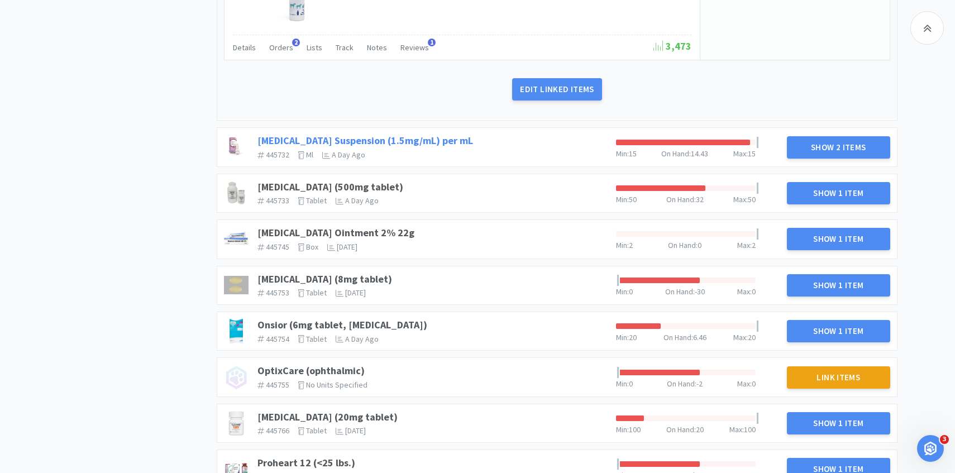
click at [441, 145] on link "Meloxicam Suspension (1.5mg/mL) per mL" at bounding box center [365, 140] width 216 height 13
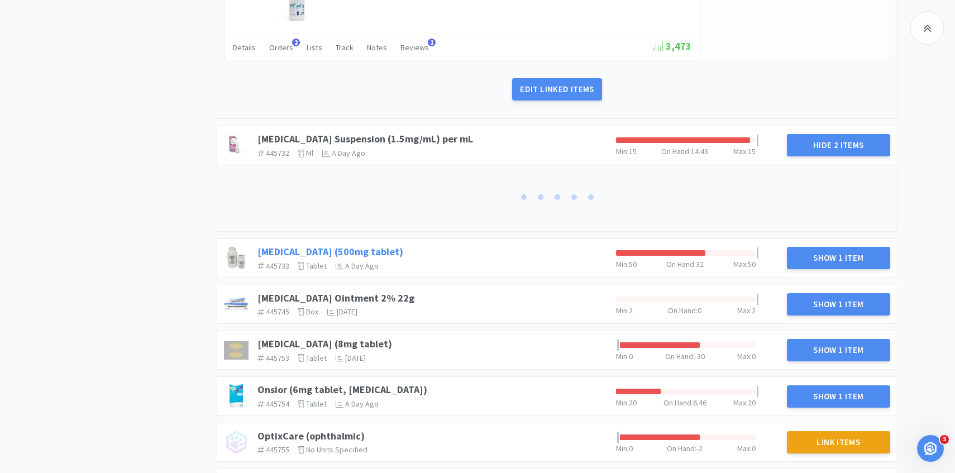
scroll to position [2237, 0]
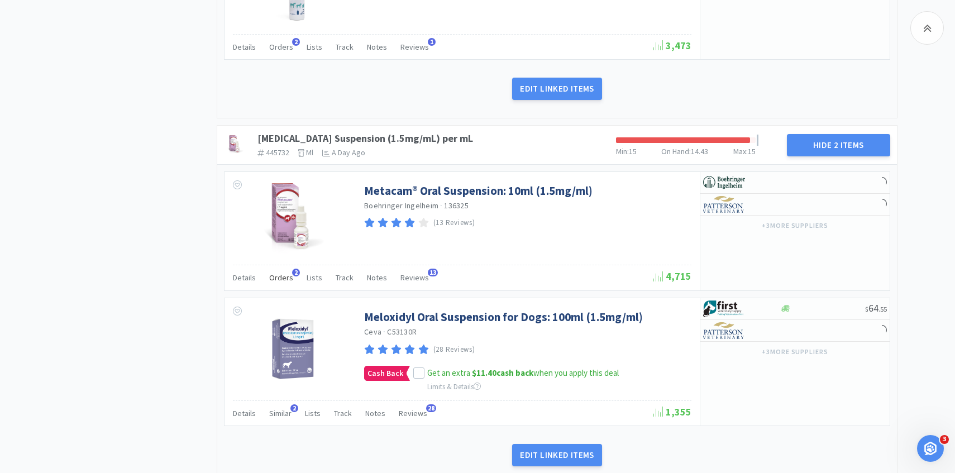
click at [284, 269] on div "Orders 2" at bounding box center [281, 279] width 24 height 21
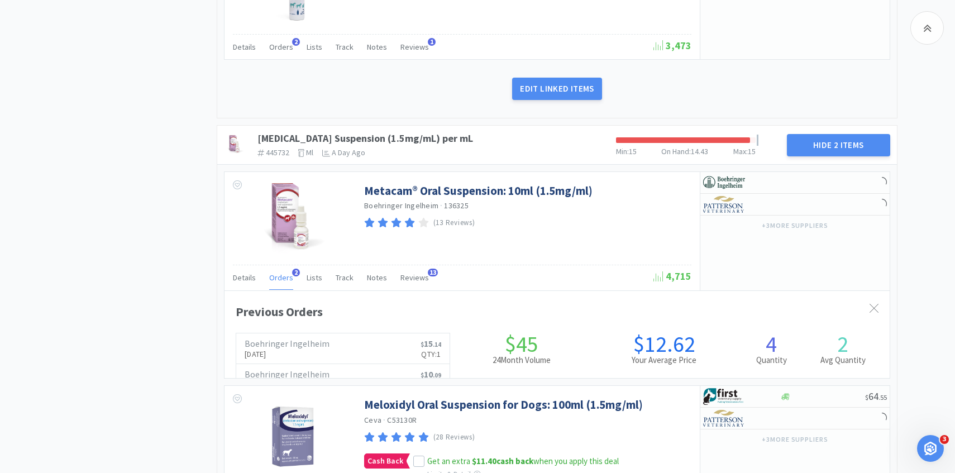
scroll to position [306, 665]
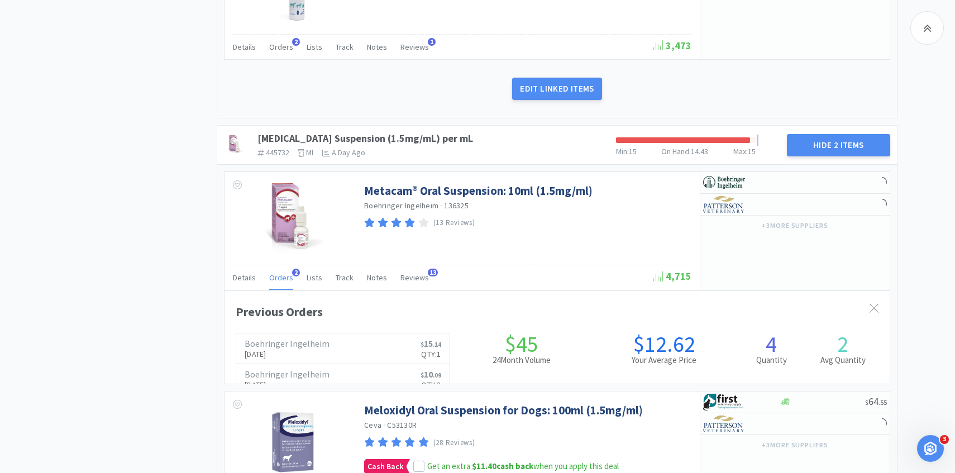
click at [283, 274] on span "Orders" at bounding box center [281, 278] width 24 height 10
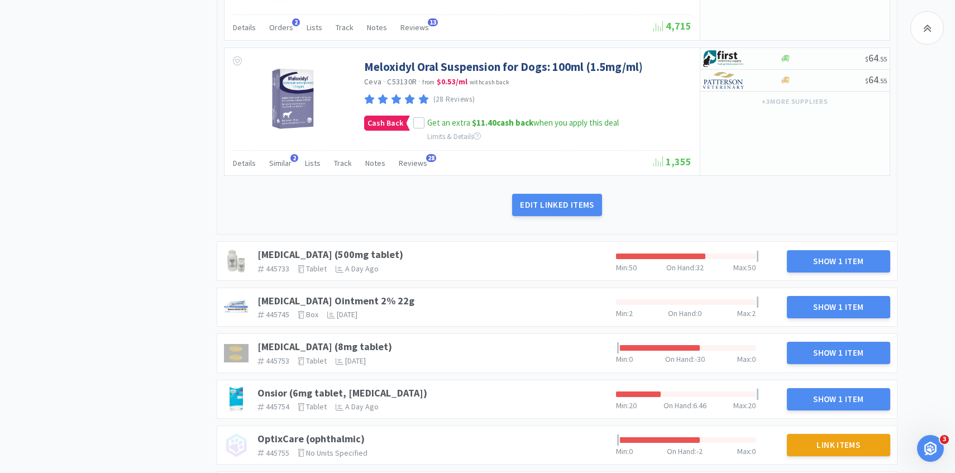
scroll to position [2521, 0]
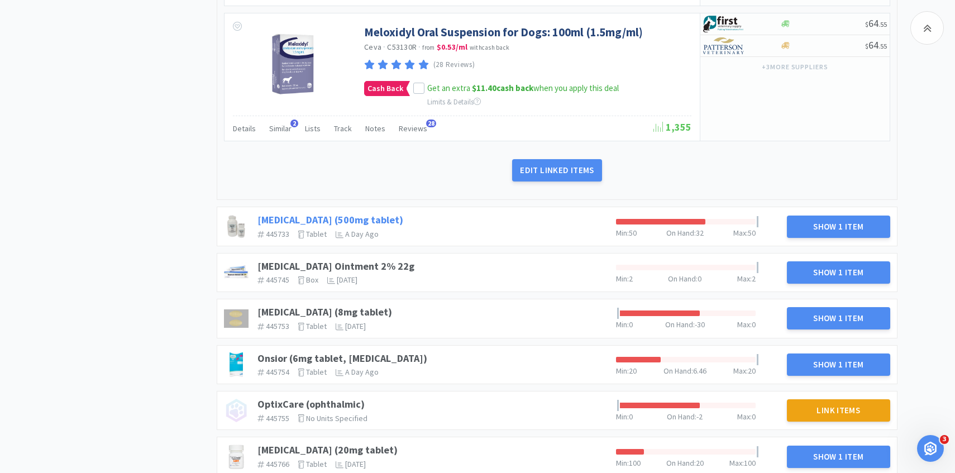
click at [361, 216] on link "Methocarbamol (500mg tablet)" at bounding box center [330, 219] width 146 height 13
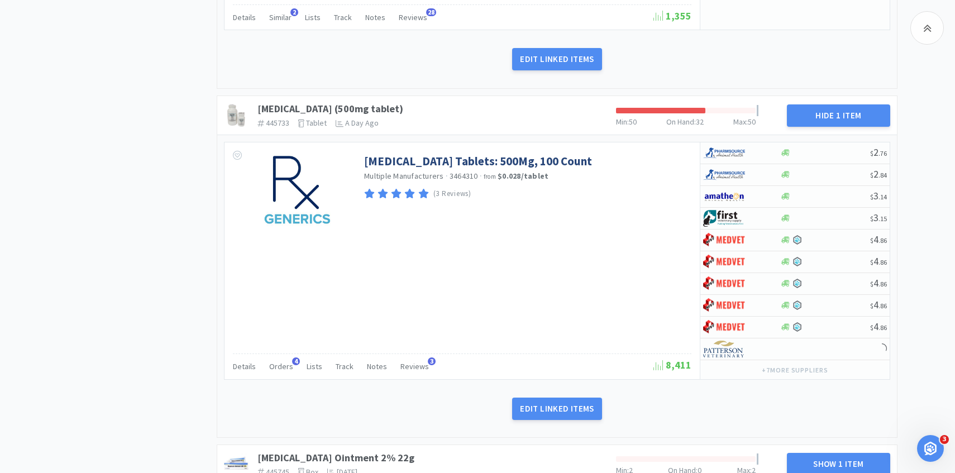
scroll to position [2725, 0]
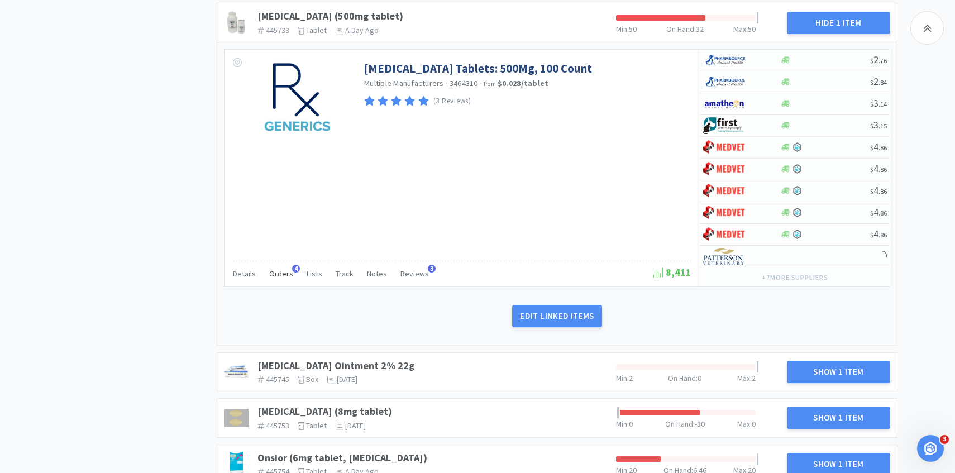
click at [285, 270] on span "Orders" at bounding box center [281, 274] width 24 height 10
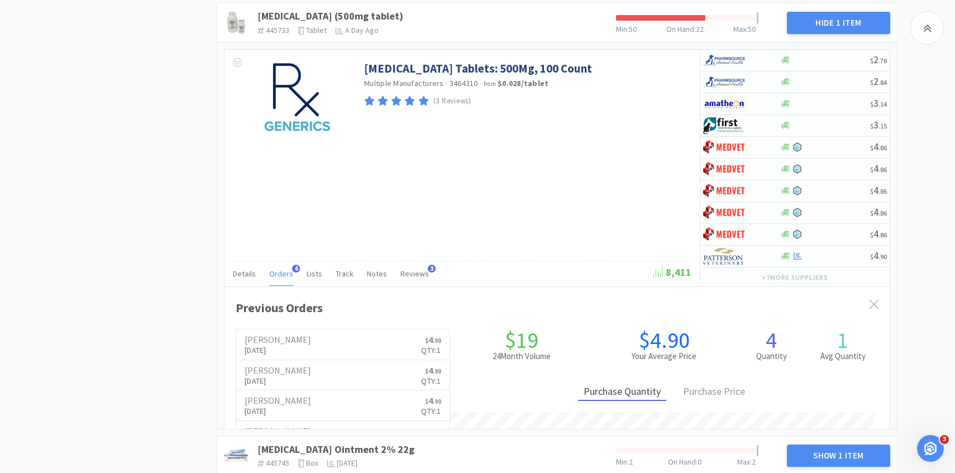
scroll to position [306, 665]
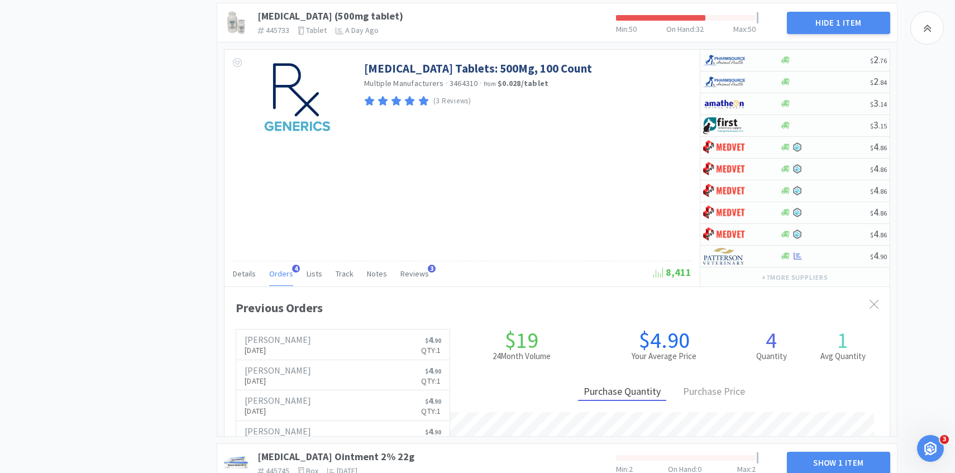
click at [285, 270] on span "Orders" at bounding box center [281, 274] width 24 height 10
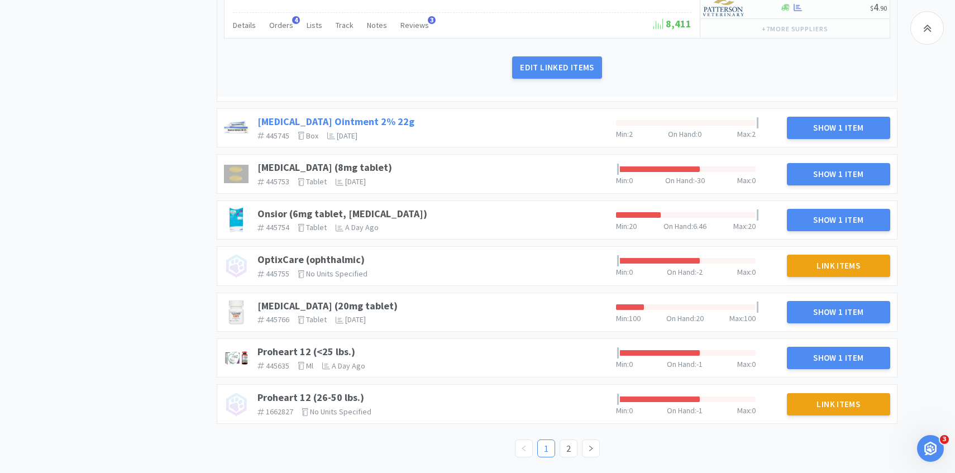
click at [361, 118] on link "Mupirocin Ointment 2% 22g" at bounding box center [335, 121] width 157 height 13
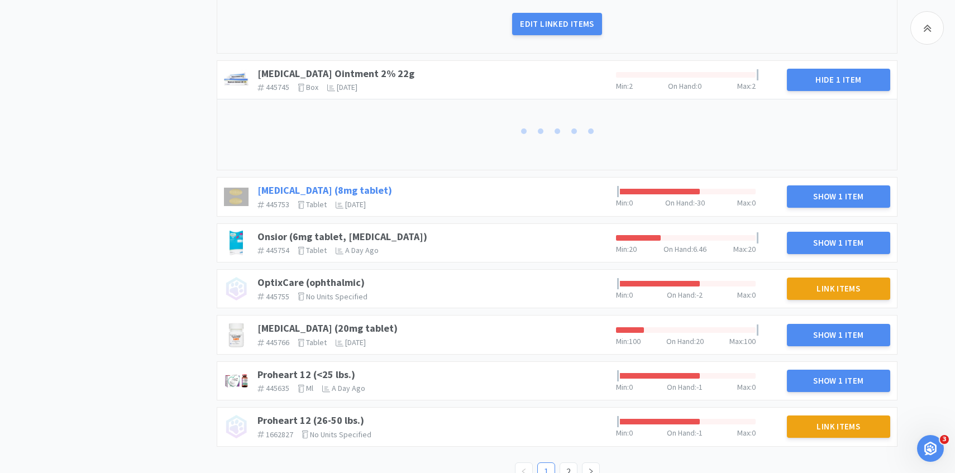
scroll to position [3031, 0]
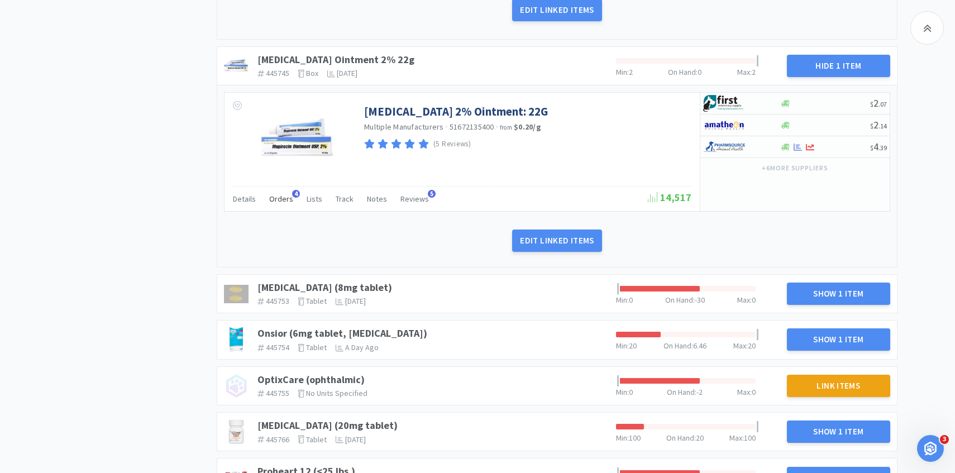
click at [284, 200] on span "Orders" at bounding box center [281, 199] width 24 height 10
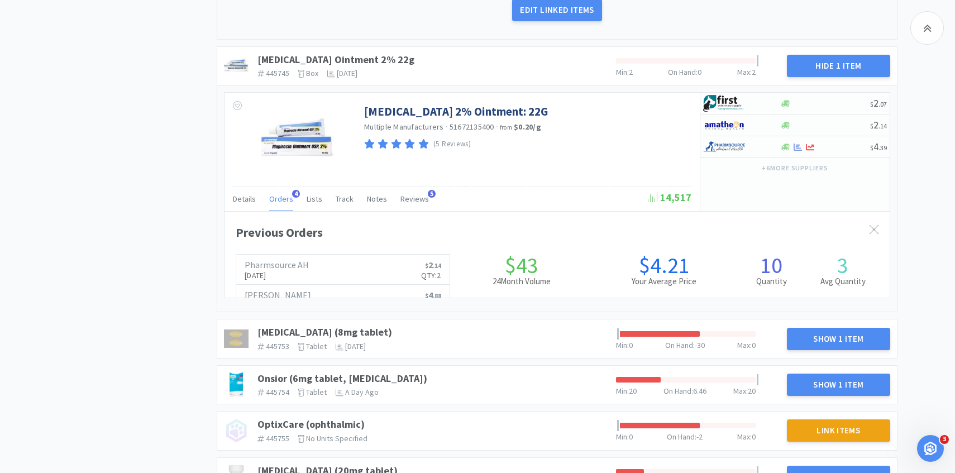
scroll to position [306, 665]
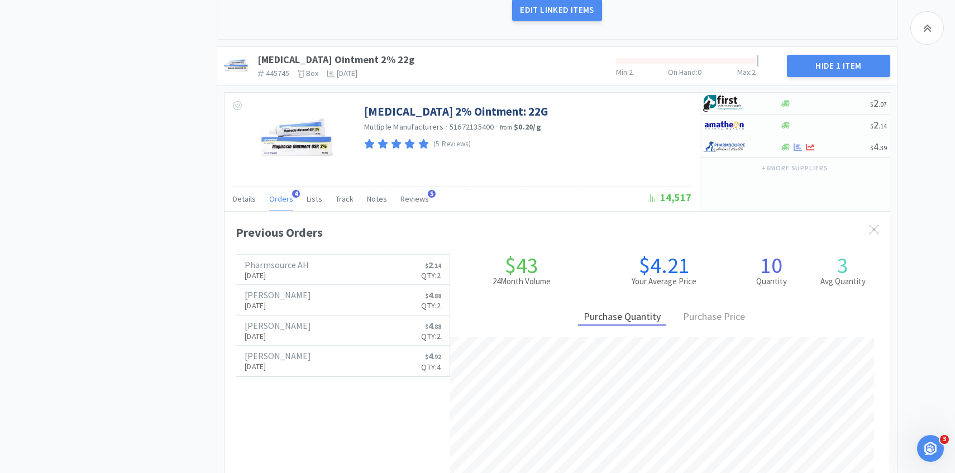
click at [284, 200] on span "Orders" at bounding box center [281, 199] width 24 height 10
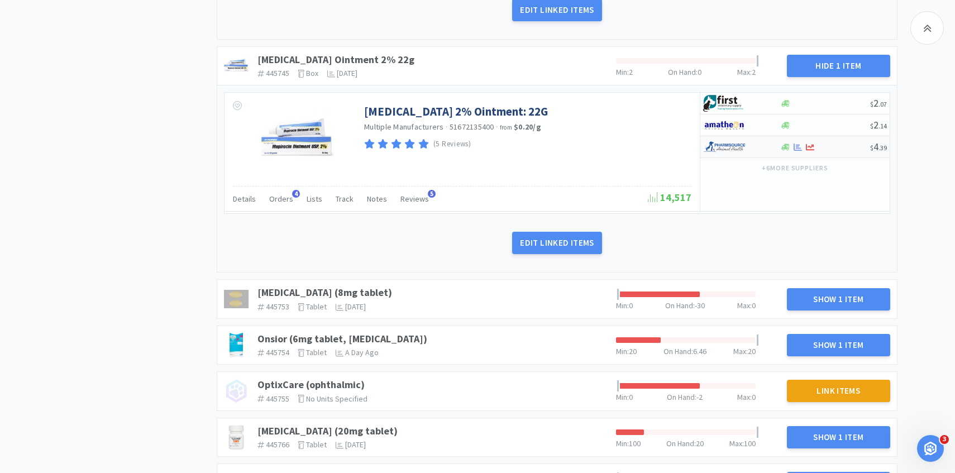
click at [743, 147] on img at bounding box center [724, 146] width 42 height 17
select select "1"
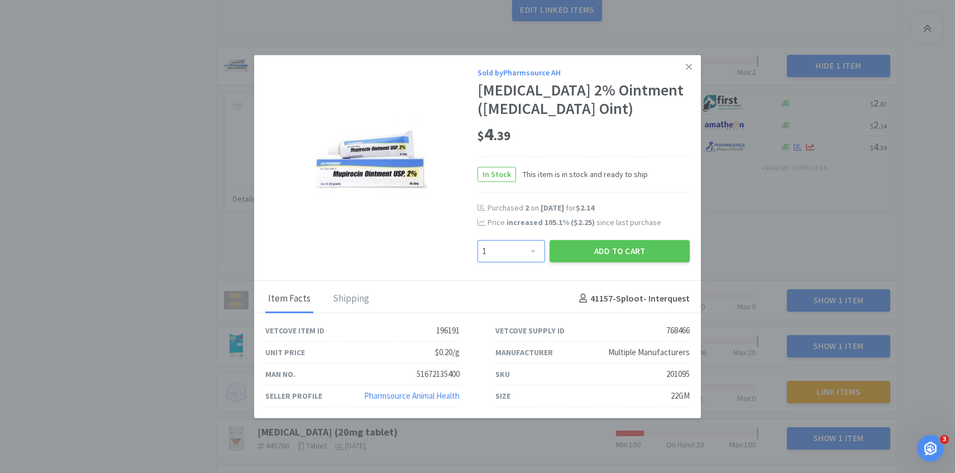
click at [530, 253] on select "Enter Quantity 1 2 3 4 5 6 7 8 9 10 11 12 13 14 15 16 17 18 19 20 Enter Quantity" at bounding box center [511, 251] width 68 height 22
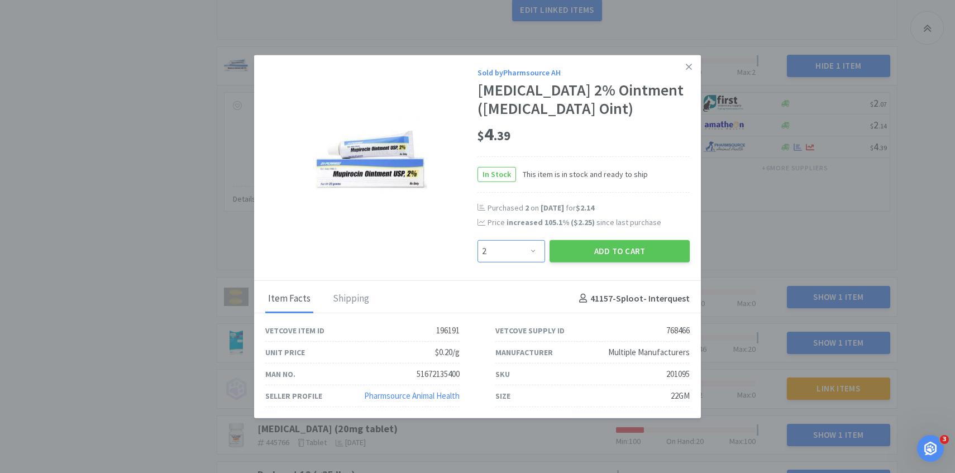
click at [477, 240] on select "Enter Quantity 1 2 3 4 5 6 7 8 9 10 11 12 13 14 15 16 17 18 19 20 Enter Quantity" at bounding box center [511, 251] width 68 height 22
click at [592, 250] on button "Add to Cart" at bounding box center [620, 251] width 140 height 22
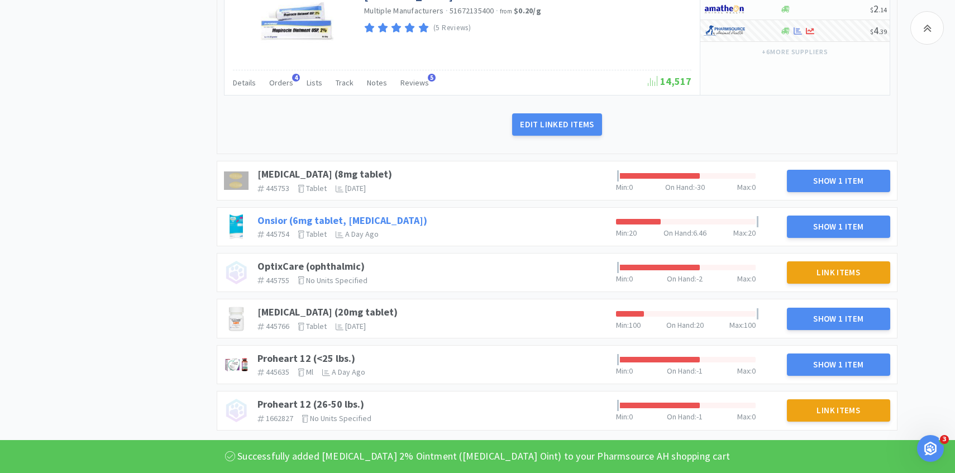
scroll to position [3173, 0]
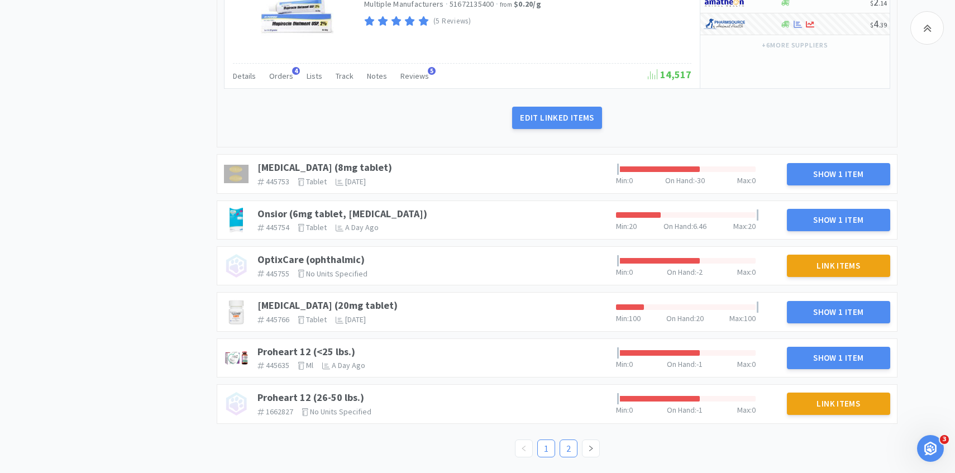
click at [567, 456] on link "2" at bounding box center [568, 448] width 17 height 17
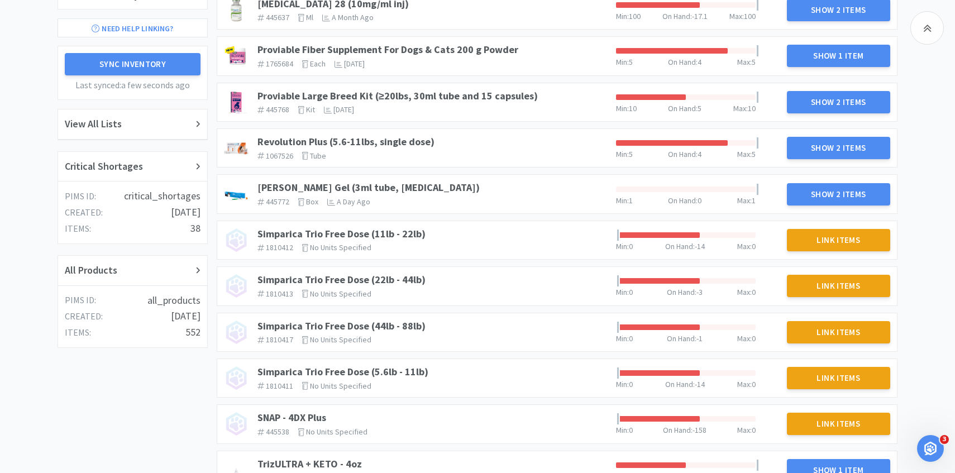
scroll to position [184, 0]
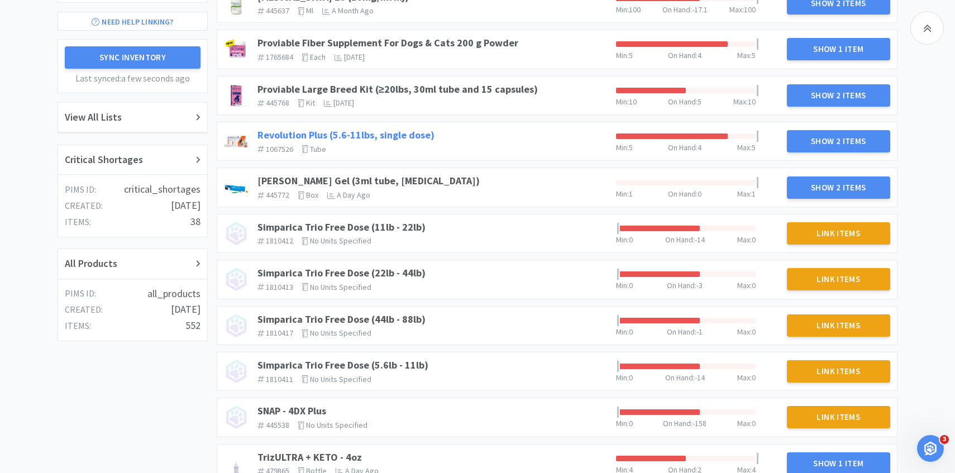
click at [419, 136] on link "Revolution Plus (5.6-11lbs, single dose)" at bounding box center [345, 134] width 177 height 13
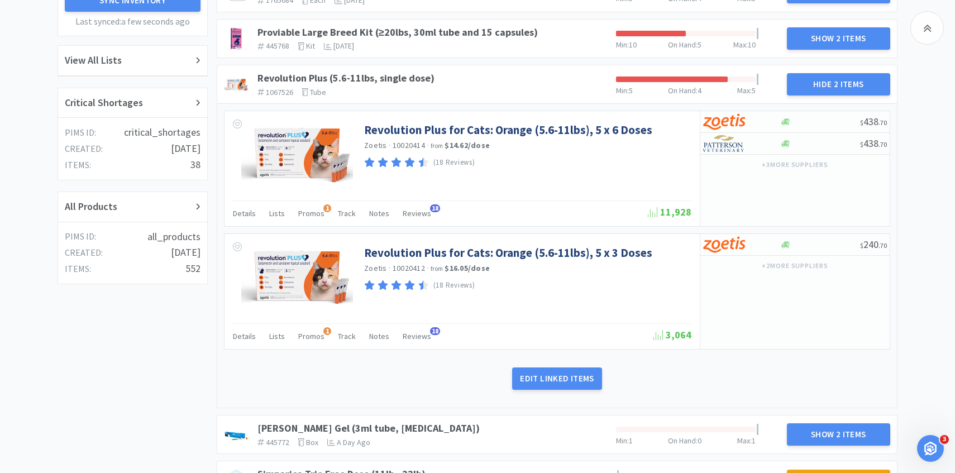
scroll to position [243, 0]
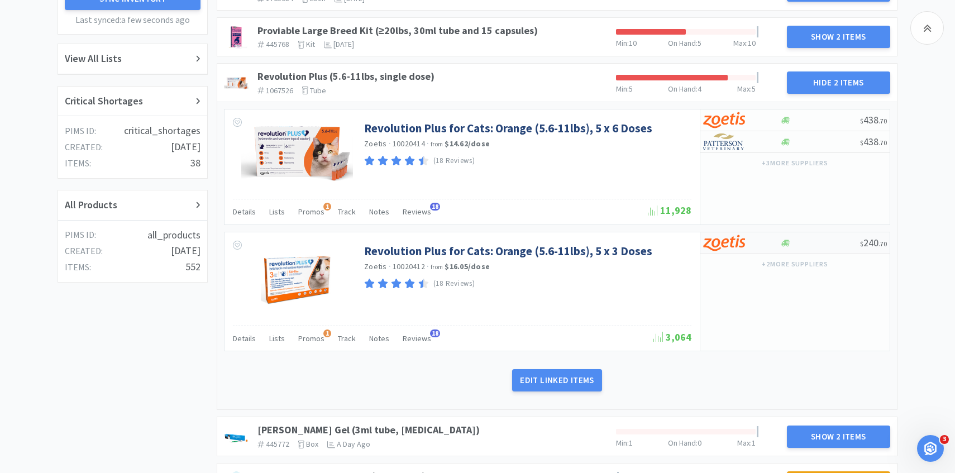
click at [739, 245] on img at bounding box center [724, 243] width 42 height 17
select select "5"
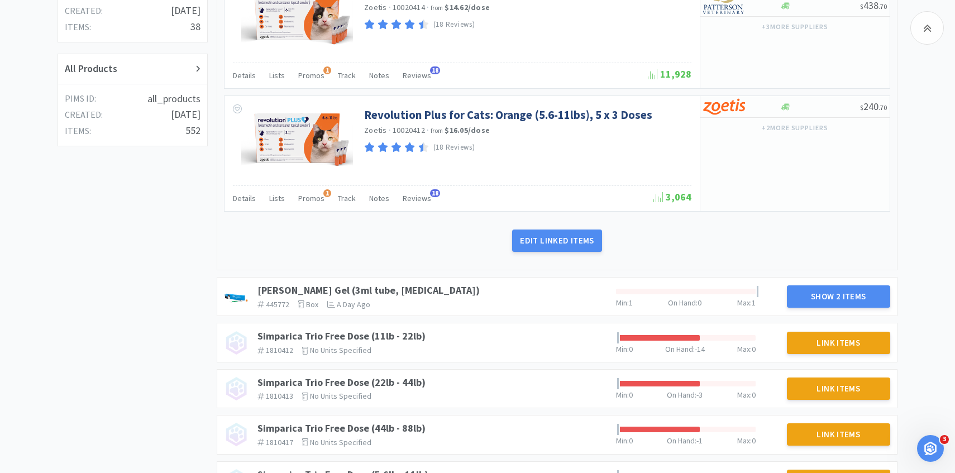
scroll to position [413, 0]
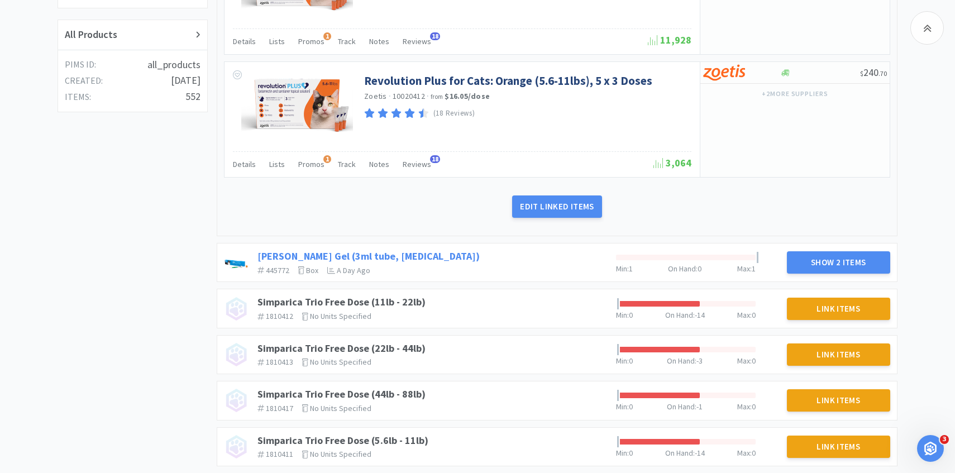
click at [404, 253] on link "Sileo Gel (3ml tube, dexmedetomidine)" at bounding box center [368, 256] width 222 height 13
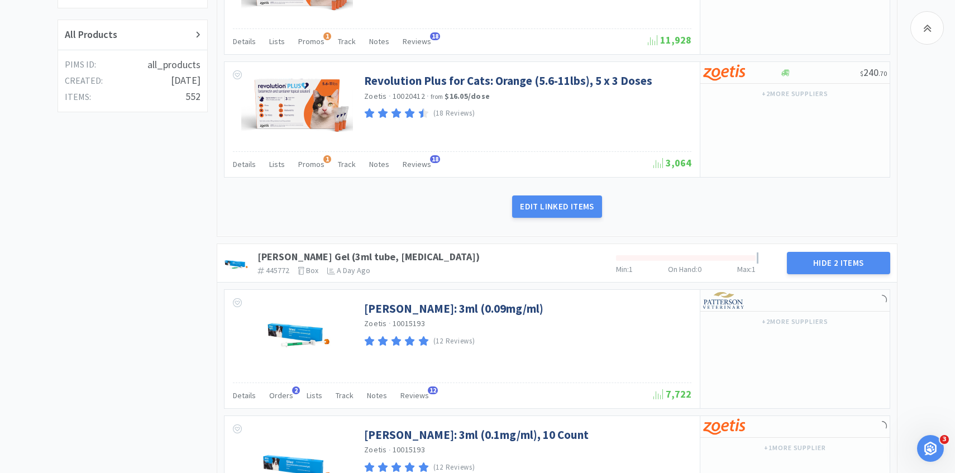
scroll to position [485, 0]
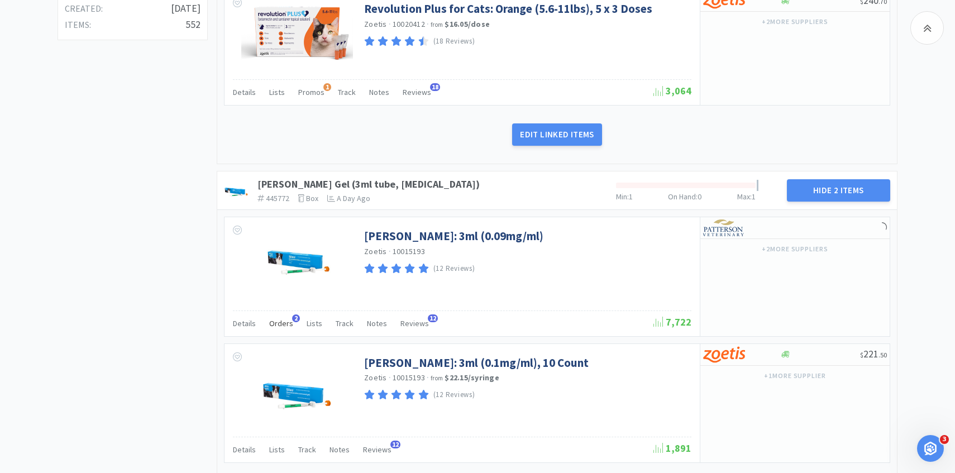
click at [278, 319] on span "Orders" at bounding box center [281, 323] width 24 height 10
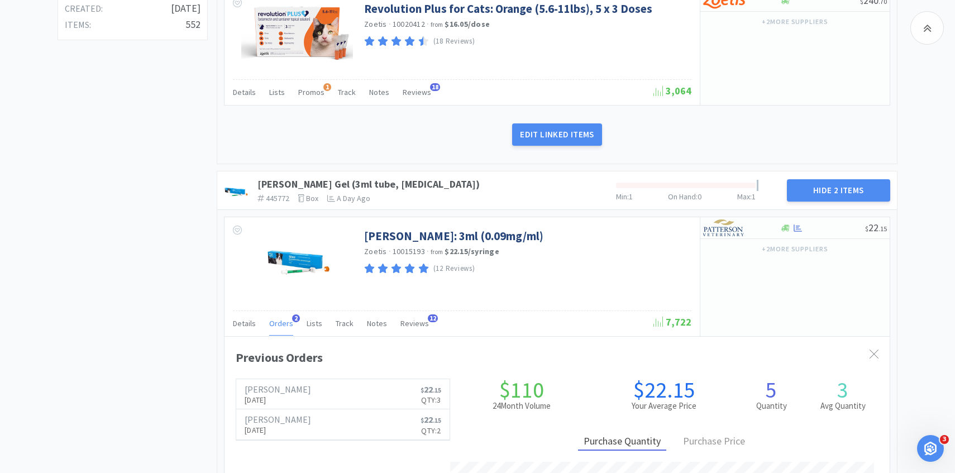
scroll to position [306, 665]
click at [278, 319] on span "Orders" at bounding box center [281, 323] width 24 height 10
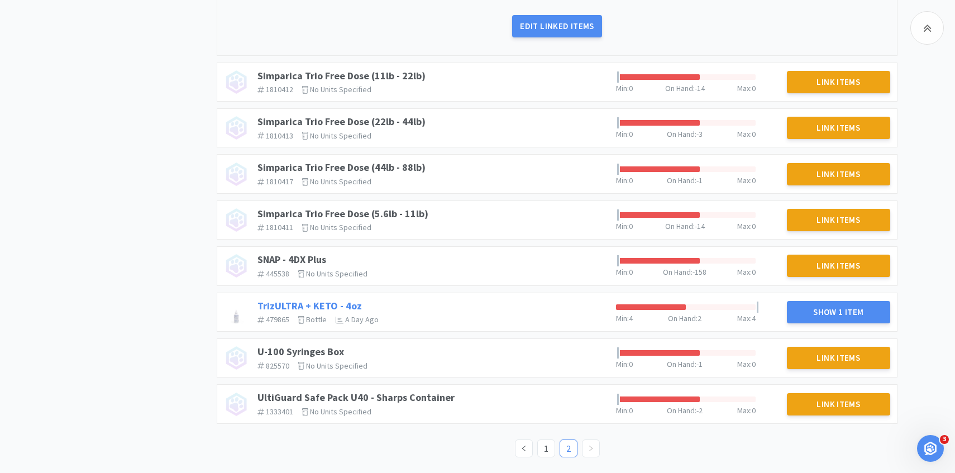
click at [346, 304] on link "TrizULTRA + KETO - 4oz" at bounding box center [309, 305] width 104 height 13
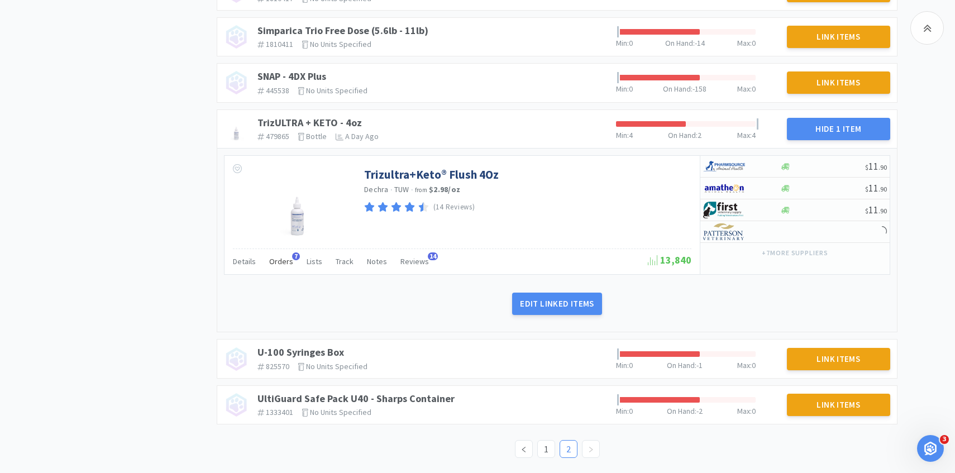
scroll to position [1135, 0]
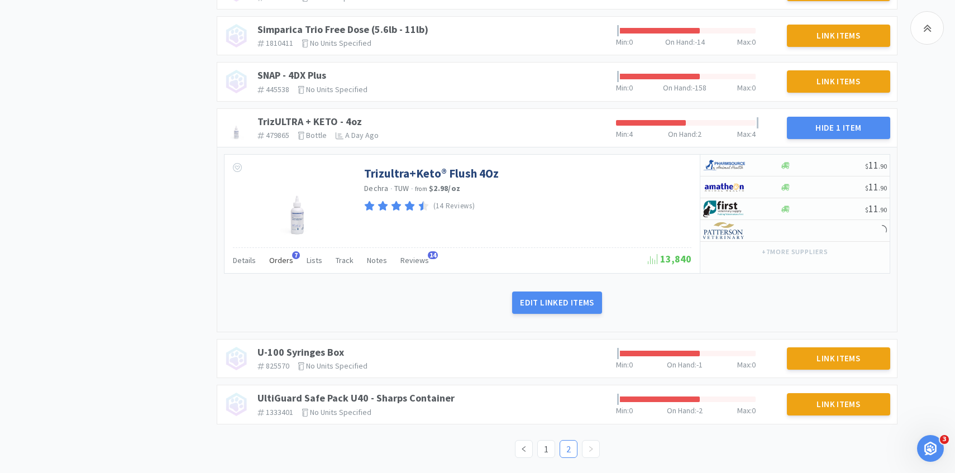
click at [280, 263] on span "Orders" at bounding box center [281, 260] width 24 height 10
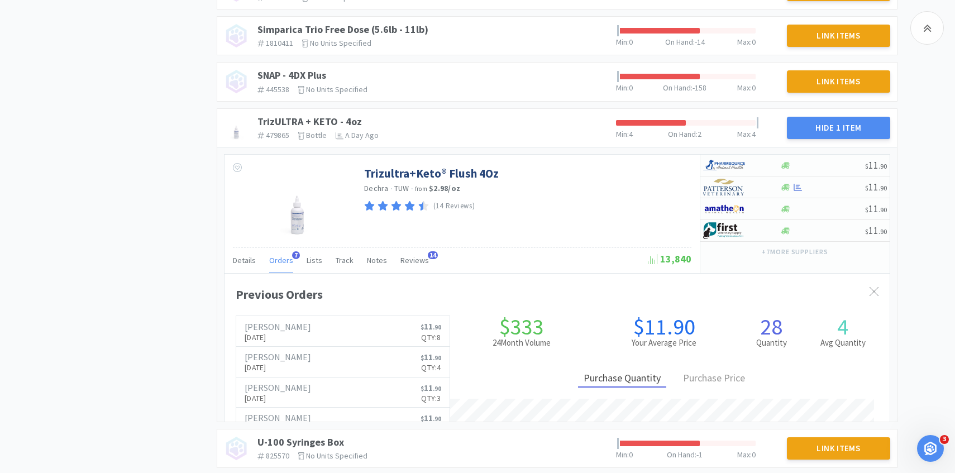
scroll to position [306, 665]
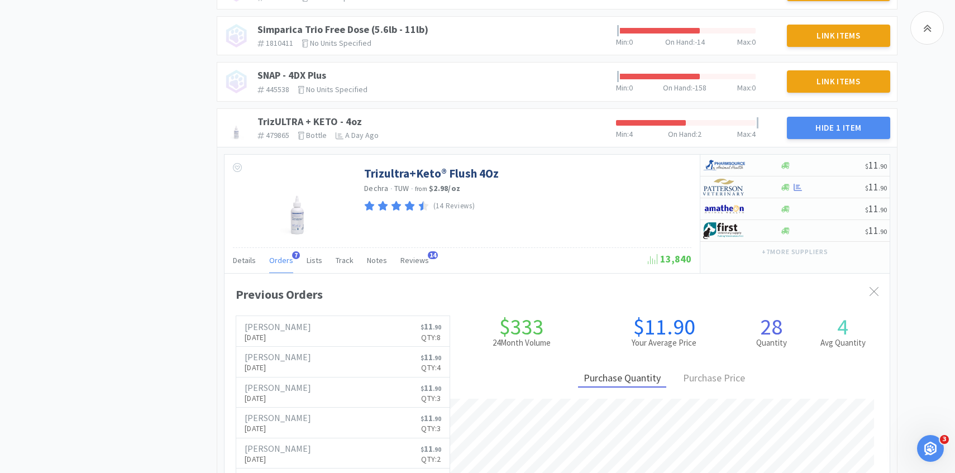
click at [280, 263] on span "Orders" at bounding box center [281, 260] width 24 height 10
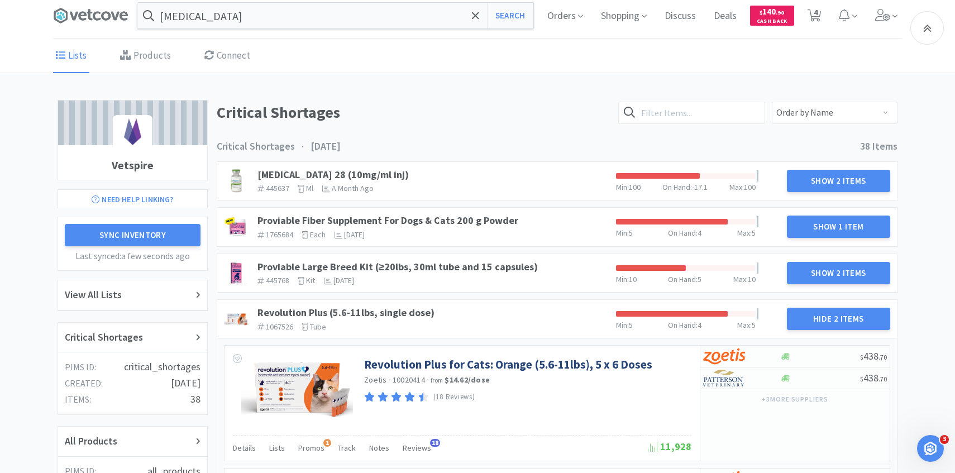
scroll to position [0, 0]
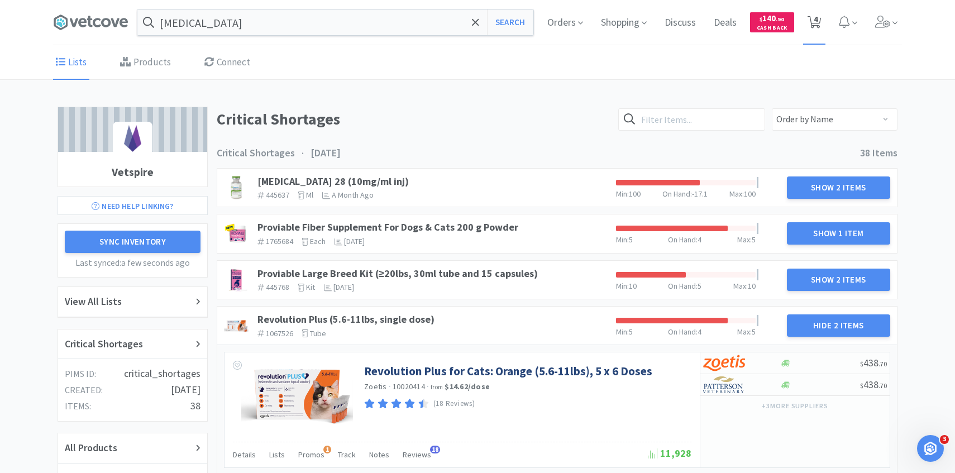
click at [819, 38] on span "4" at bounding box center [814, 22] width 23 height 45
select select "1"
select select "2"
select select "1"
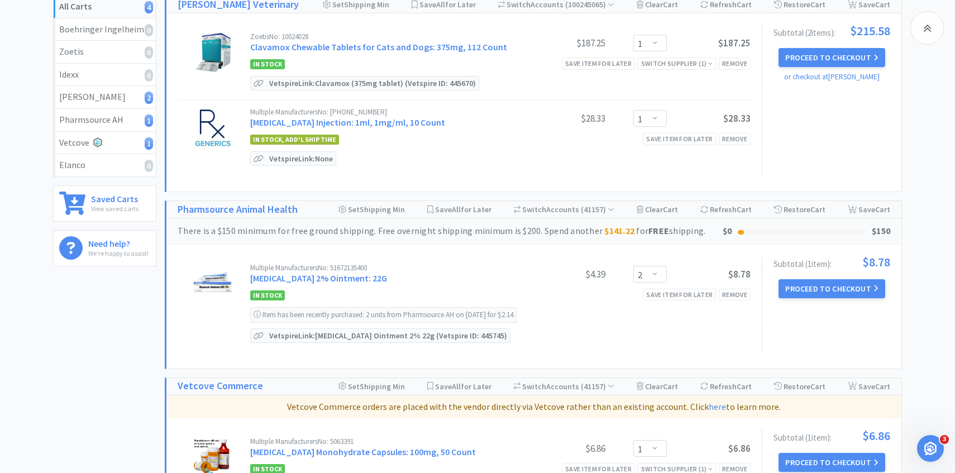
scroll to position [313, 0]
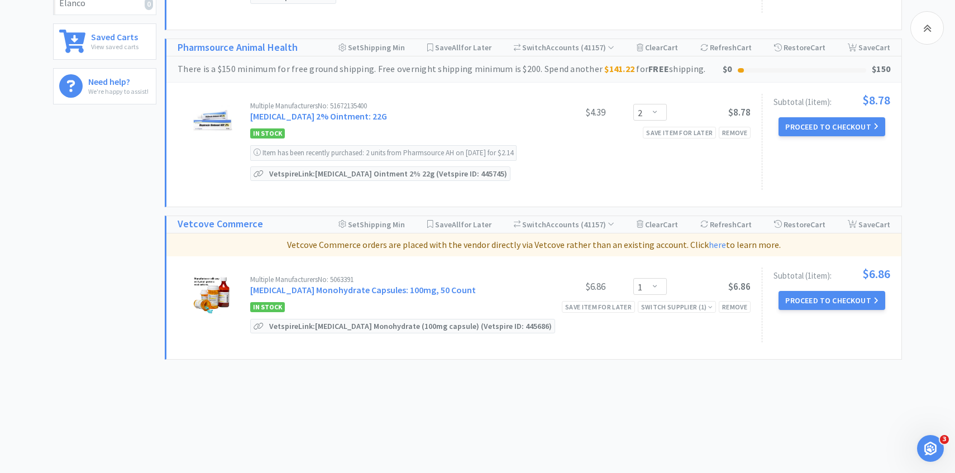
click at [866, 115] on div "Subtotal ( 1 item ): $8.78 Proceed to Checkout" at bounding box center [826, 142] width 128 height 96
click at [862, 127] on button "Proceed to Checkout" at bounding box center [831, 126] width 106 height 19
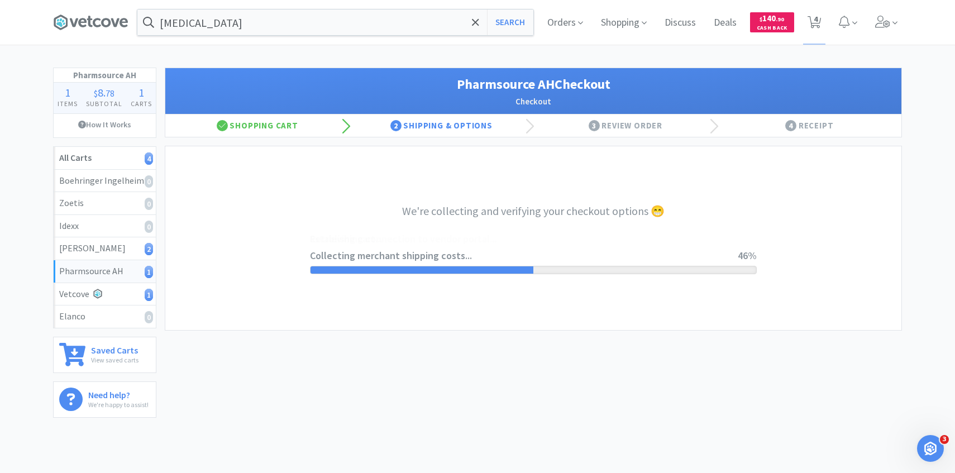
select select "1001"
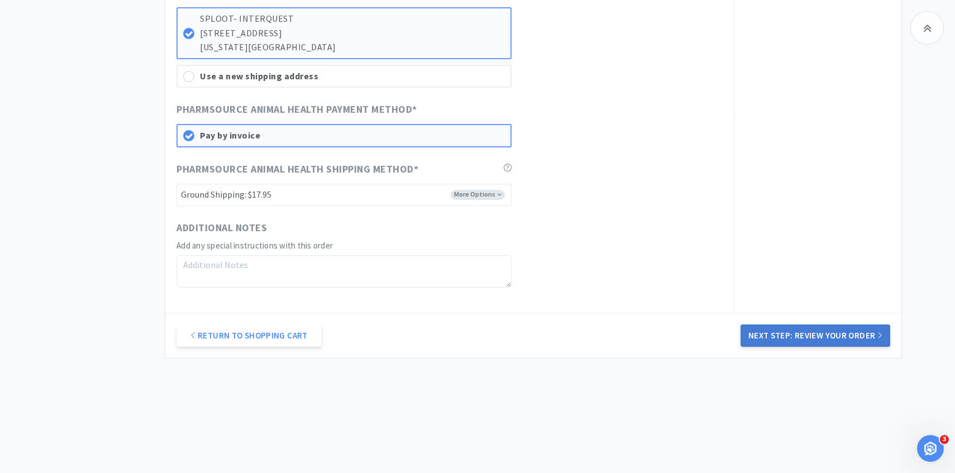
click at [769, 335] on button "Next Step: Review Your Order" at bounding box center [816, 335] width 150 height 22
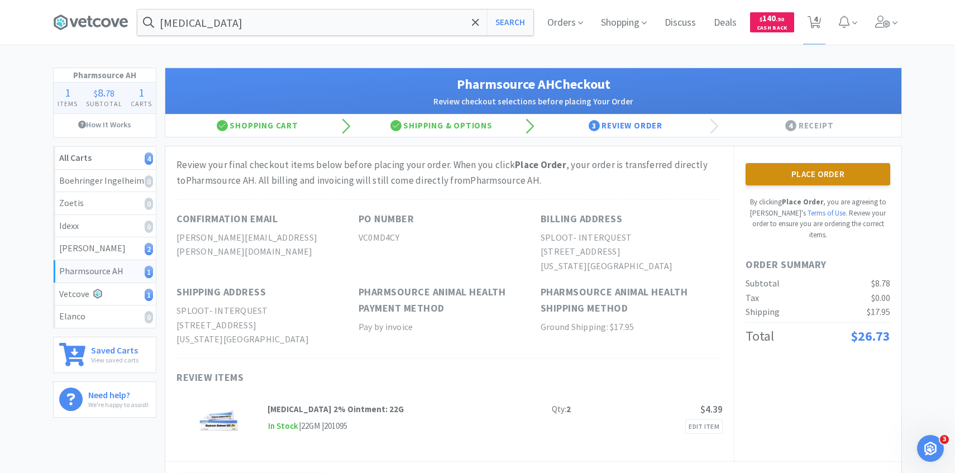
click at [801, 171] on button "Place Order" at bounding box center [818, 174] width 145 height 22
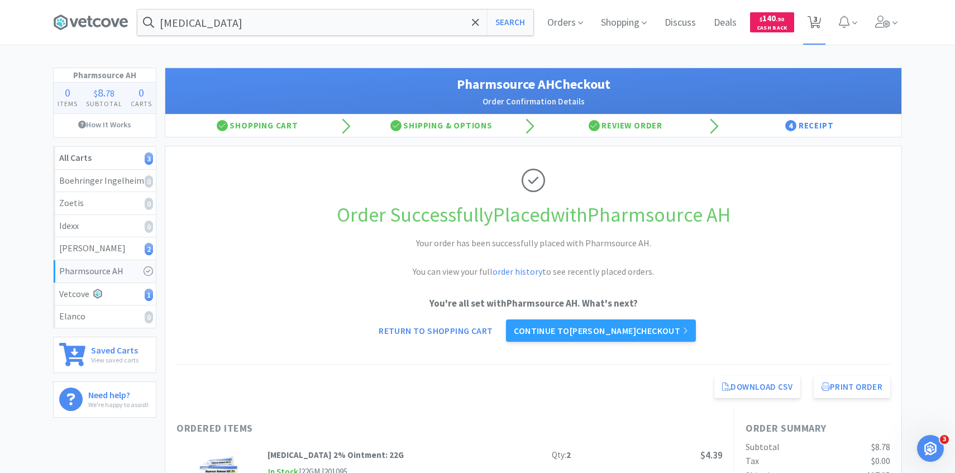
click at [808, 28] on span "3" at bounding box center [815, 23] width 14 height 16
select select "1"
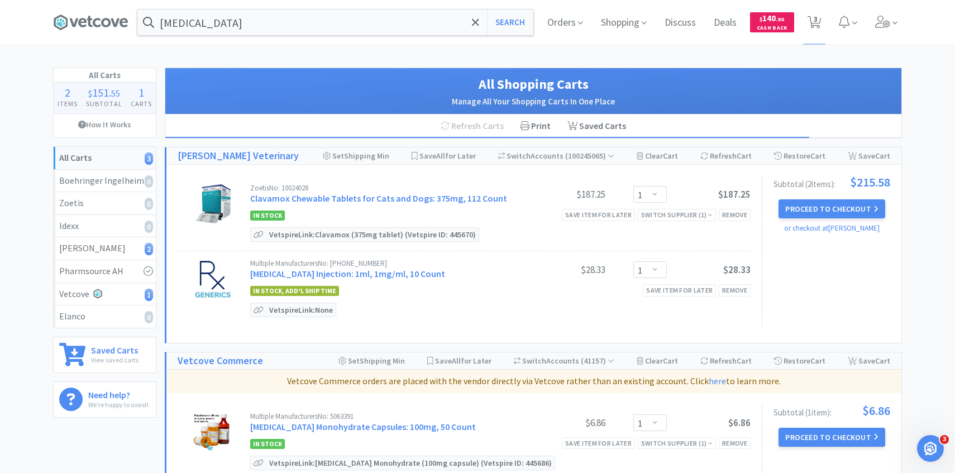
scroll to position [137, 0]
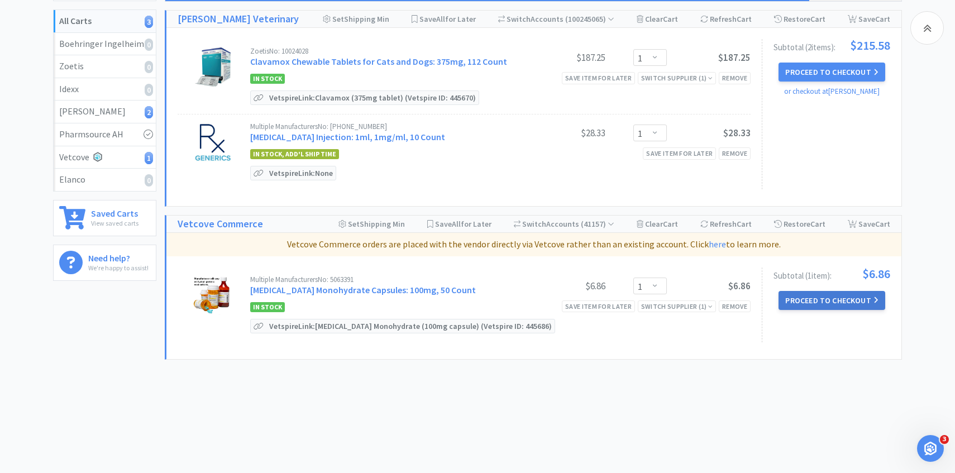
click at [836, 301] on button "Proceed to Checkout" at bounding box center [831, 300] width 106 height 19
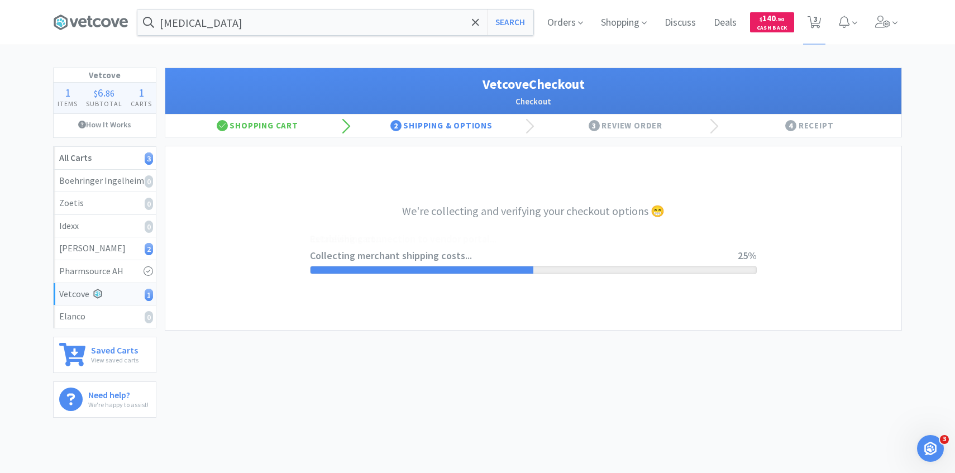
select select "2489"
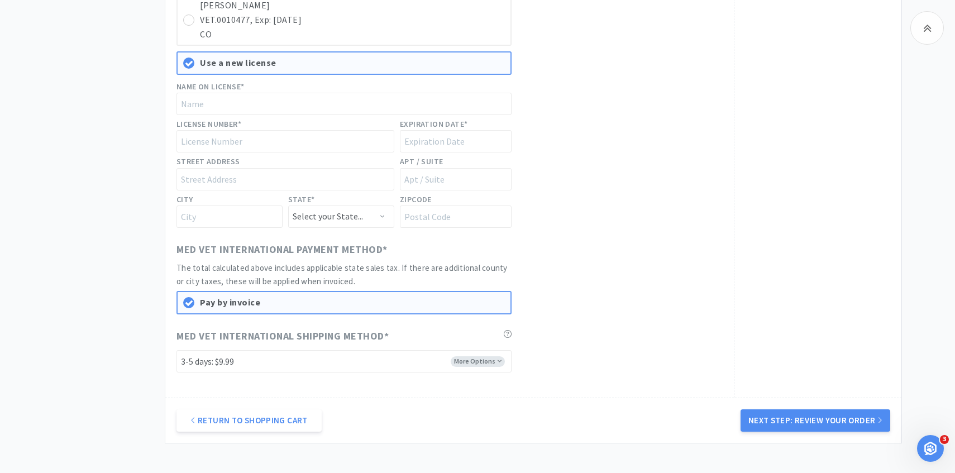
scroll to position [510, 0]
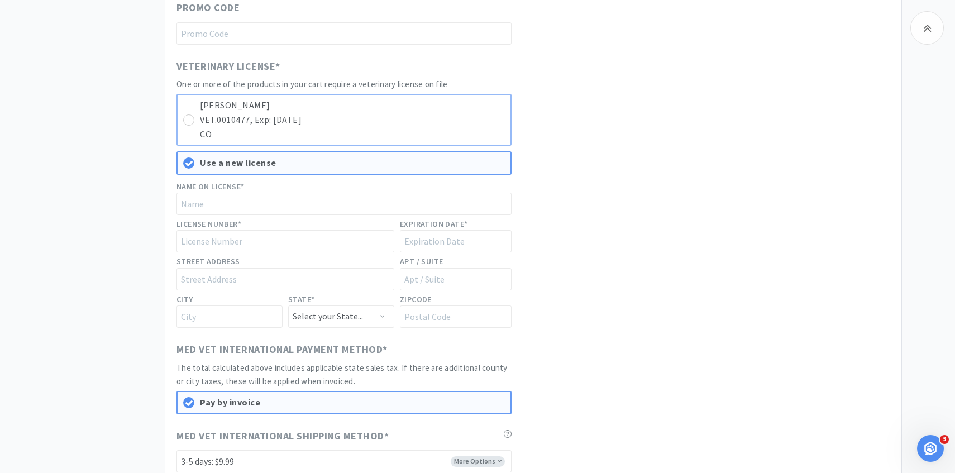
click at [439, 126] on p "VET.0010477, Exp: 10/31/2026" at bounding box center [352, 120] width 305 height 15
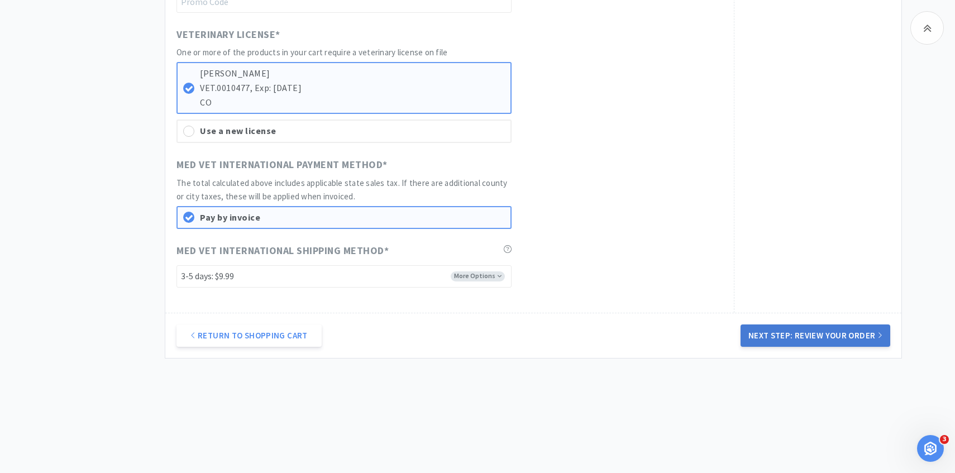
click at [781, 343] on button "Next Step: Review Your Order" at bounding box center [816, 335] width 150 height 22
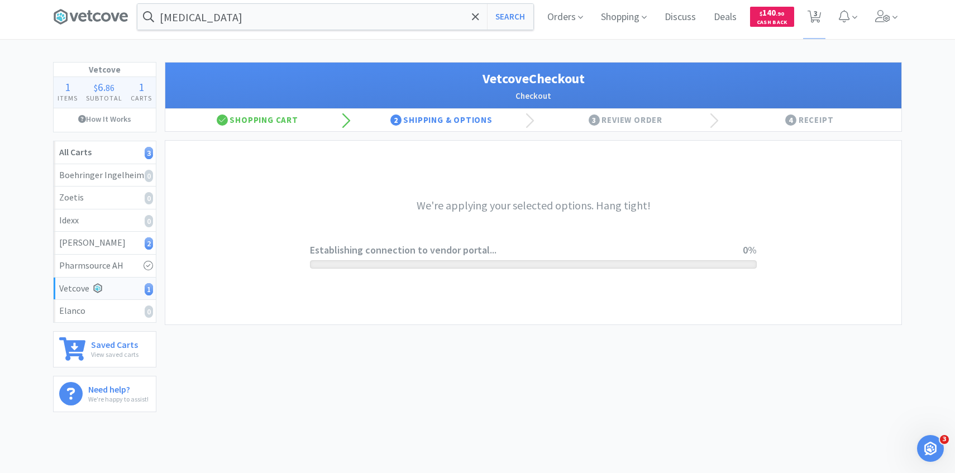
scroll to position [0, 0]
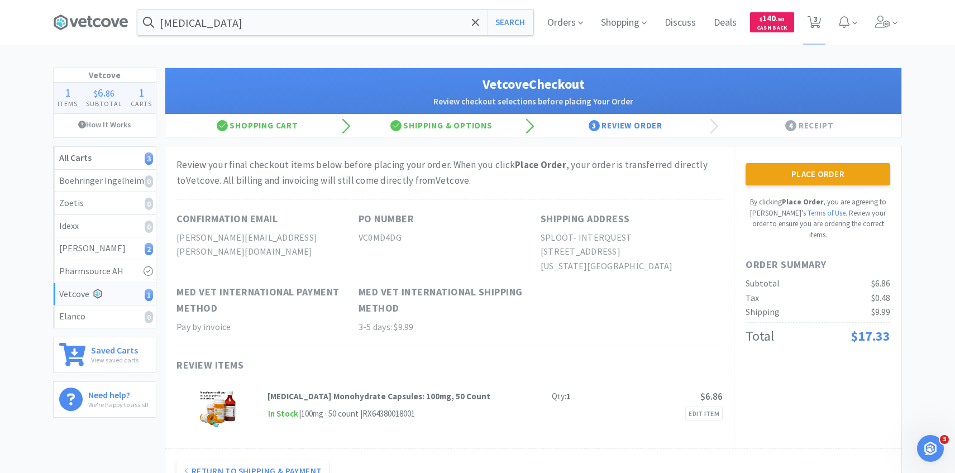
click at [801, 185] on div "Place Order By clicking Place Order , you are agreeing to Vetcove's Terms of Us…" at bounding box center [818, 201] width 145 height 77
click at [806, 181] on button "Place Order" at bounding box center [818, 174] width 145 height 22
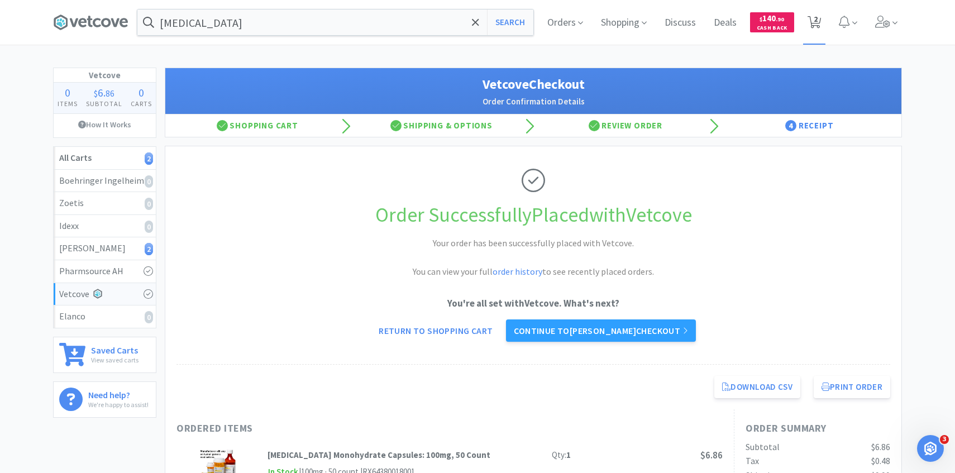
click at [817, 29] on span "2" at bounding box center [816, 19] width 4 height 45
select select "1"
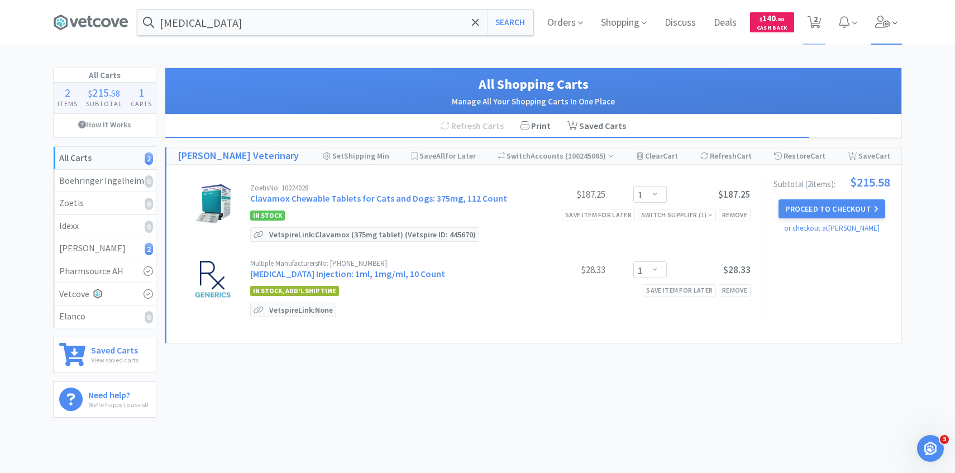
click at [894, 30] on span at bounding box center [887, 22] width 32 height 45
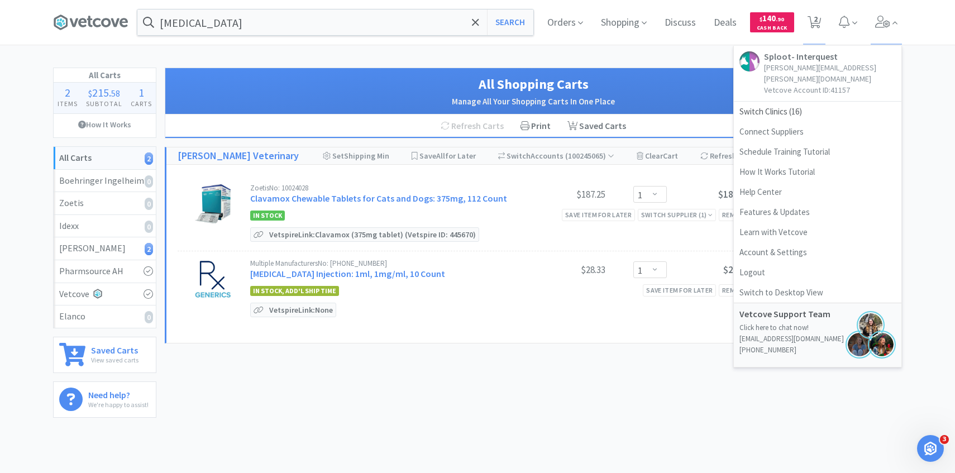
click at [646, 63] on div "terbutaline Search Orders Shopping Discuss Discuss Deals Deals $ 140 . 90 Cash …" at bounding box center [477, 213] width 955 height 426
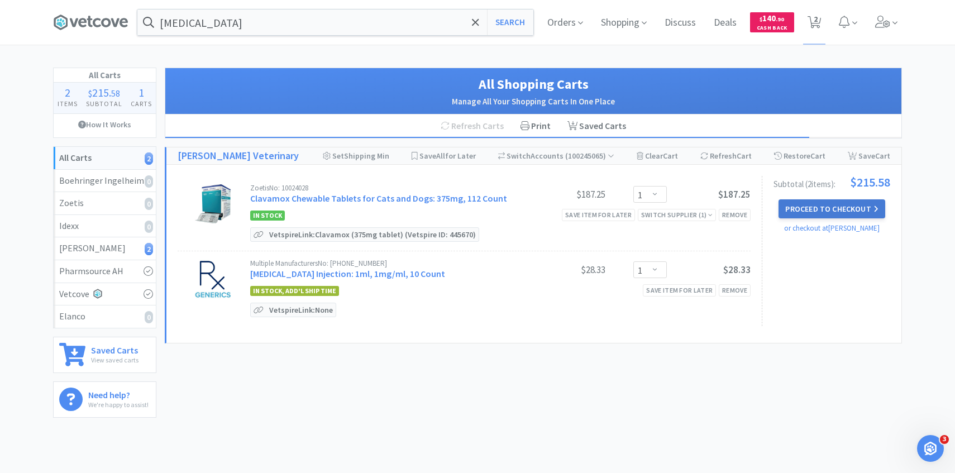
click at [801, 211] on button "Proceed to Checkout" at bounding box center [831, 208] width 106 height 19
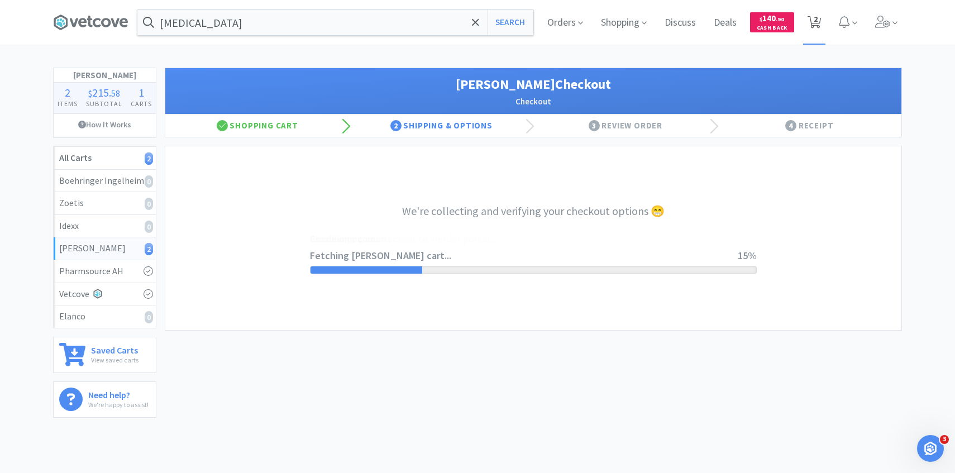
click at [821, 17] on span "2" at bounding box center [814, 22] width 23 height 45
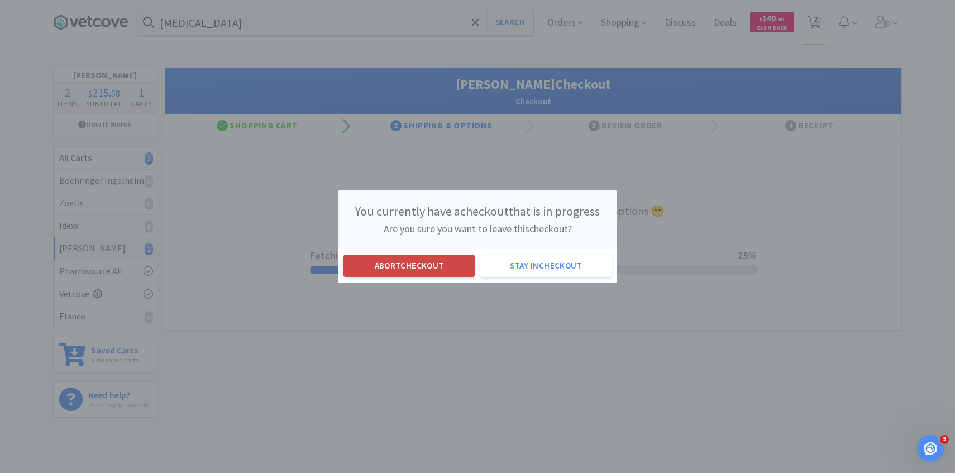
click at [450, 266] on button "Abort checkout" at bounding box center [408, 266] width 131 height 22
select select "1"
